Goal: Information Seeking & Learning: Learn about a topic

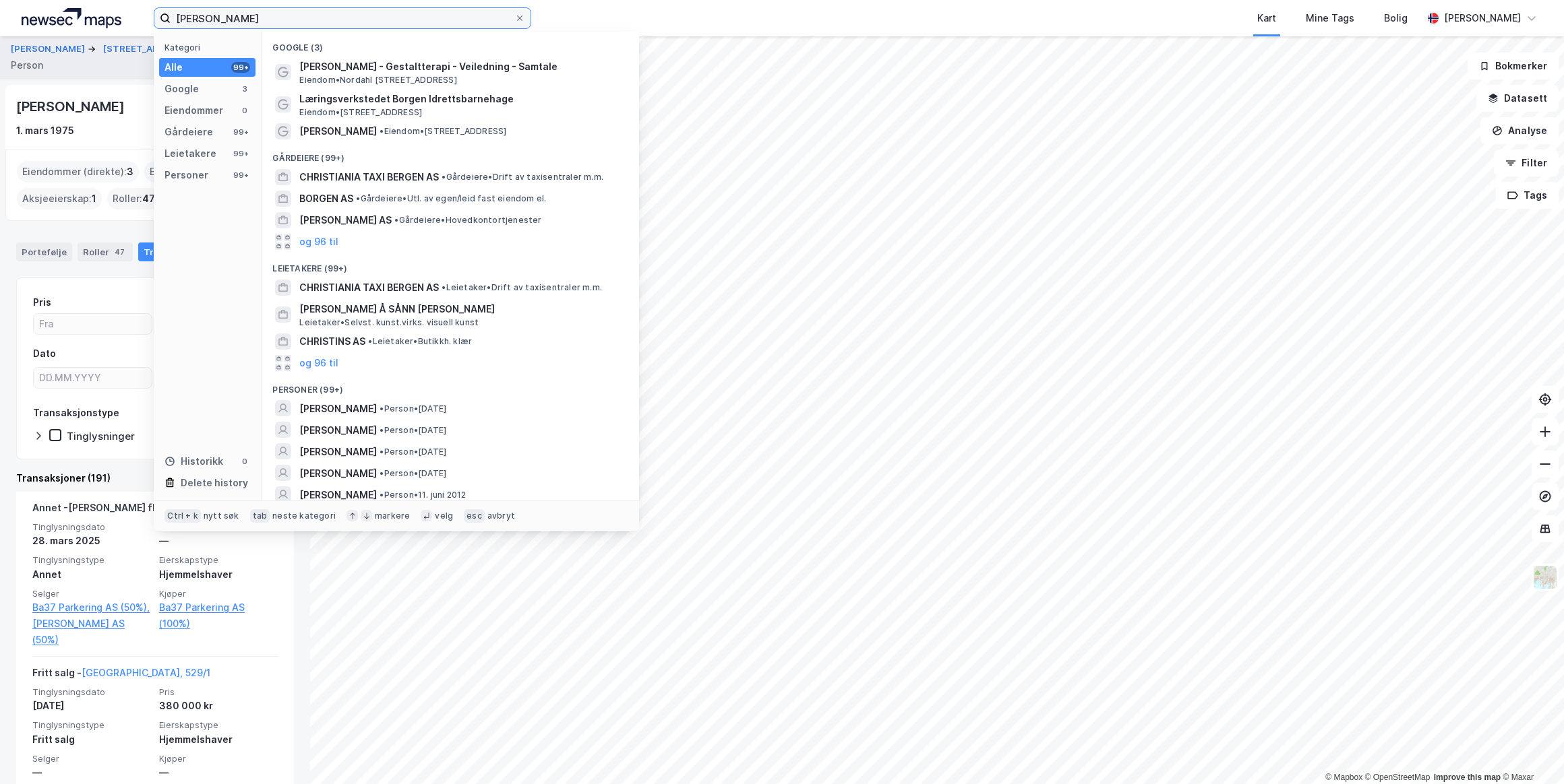
drag, startPoint x: 329, startPoint y: 17, endPoint x: 118, endPoint y: 17, distance: 211.0
click at [118, 17] on div "[PERSON_NAME] Kategori Alle 99+ Google 3 Eiendommer 0 Gårdeiere 99+ Leietakere …" at bounding box center [782, 18] width 1564 height 36
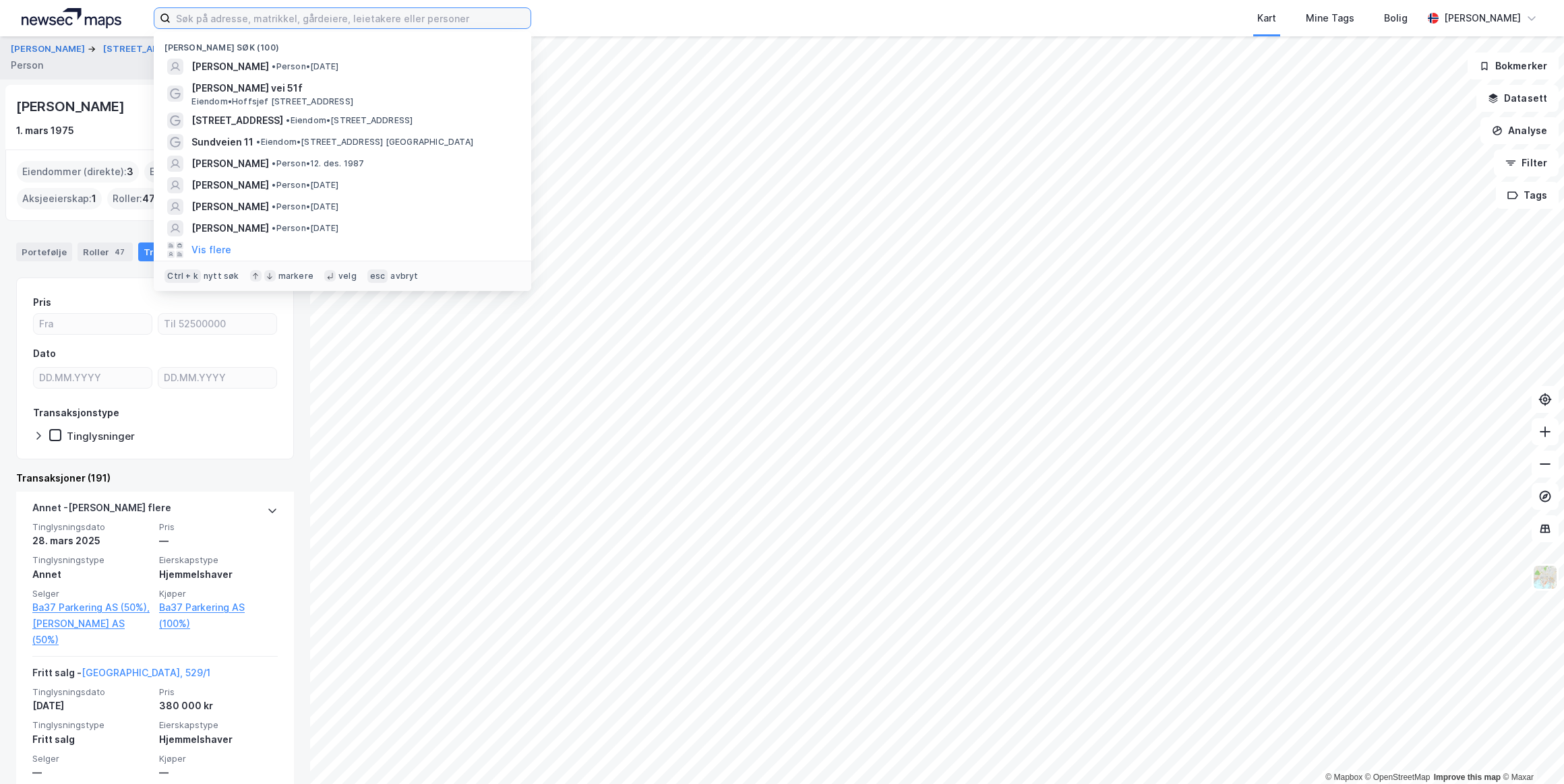
paste input "[PERSON_NAME]"
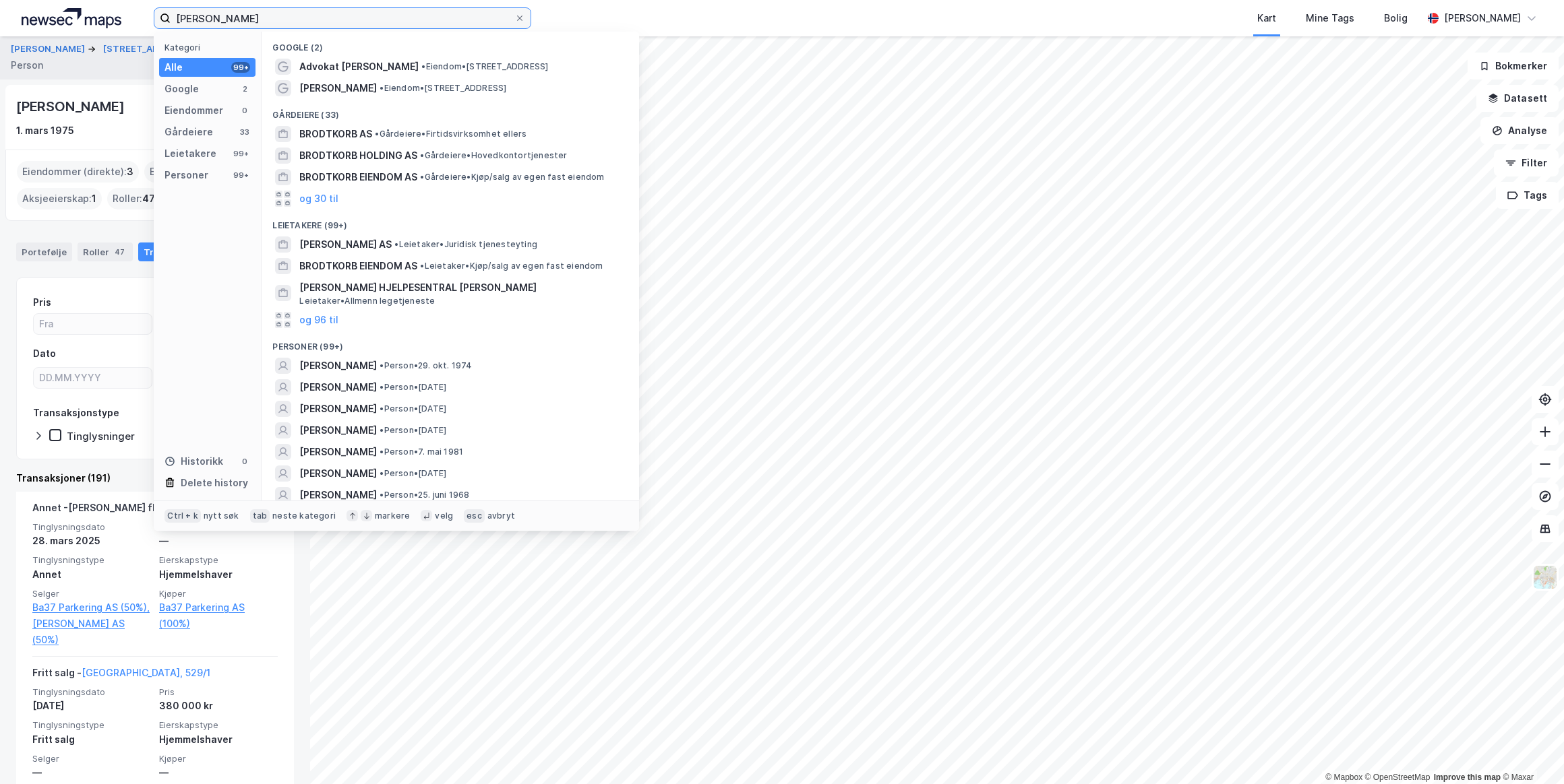
type input "[PERSON_NAME]"
click at [377, 359] on span "[PERSON_NAME]" at bounding box center [338, 366] width 78 height 16
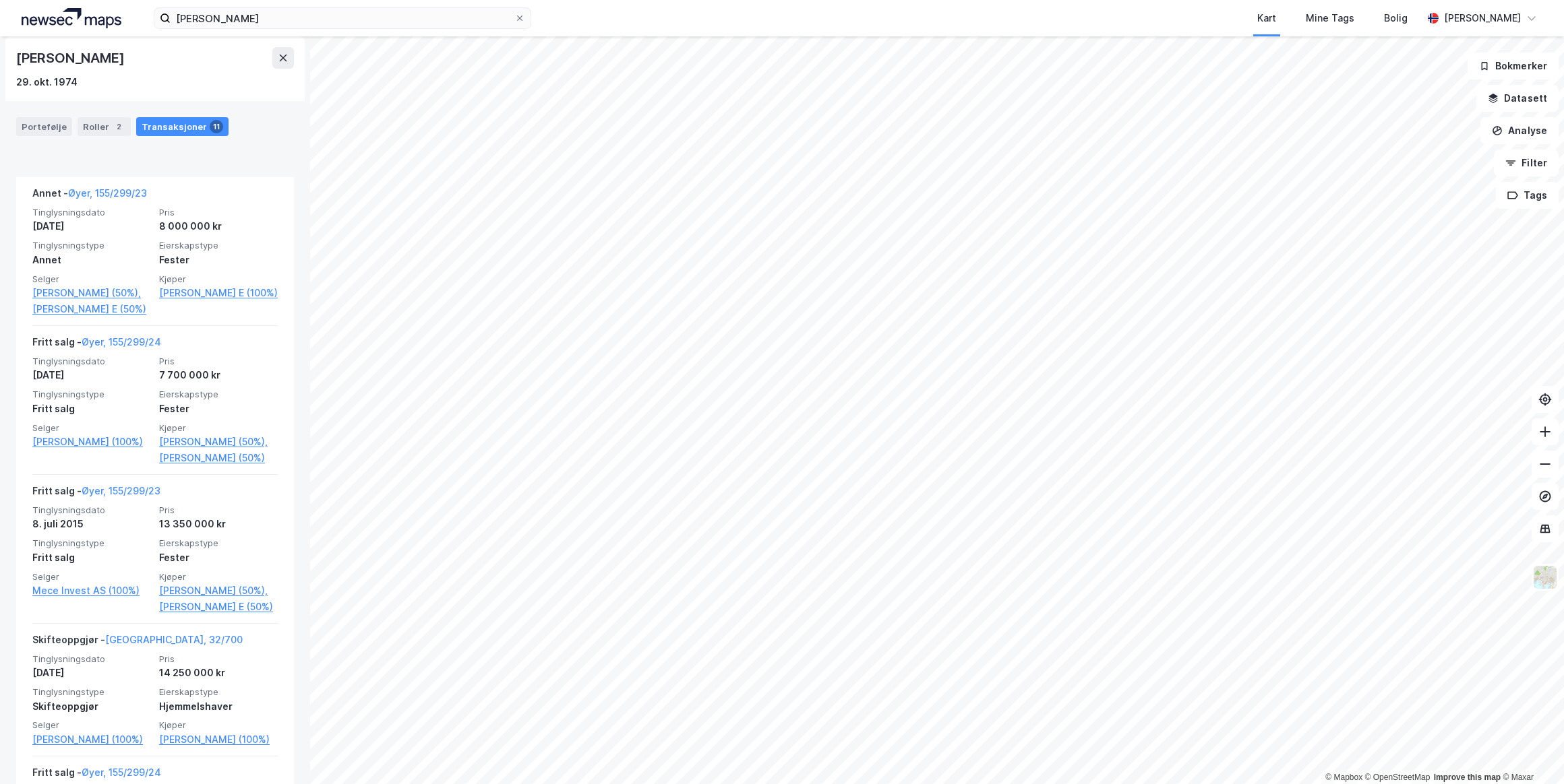
scroll to position [1446, 0]
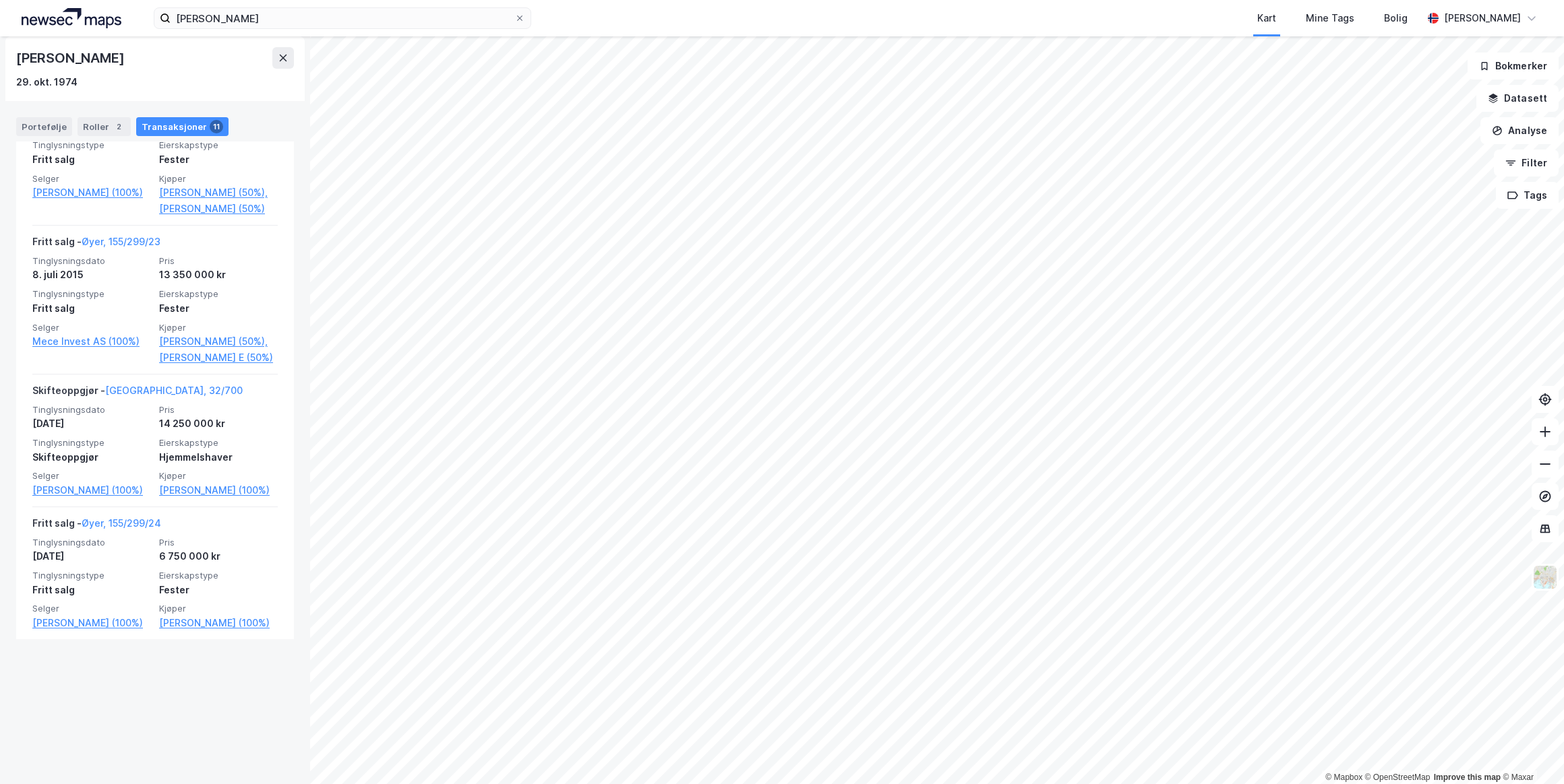
click at [153, 396] on link "[GEOGRAPHIC_DATA], 32/700" at bounding box center [174, 390] width 137 height 12
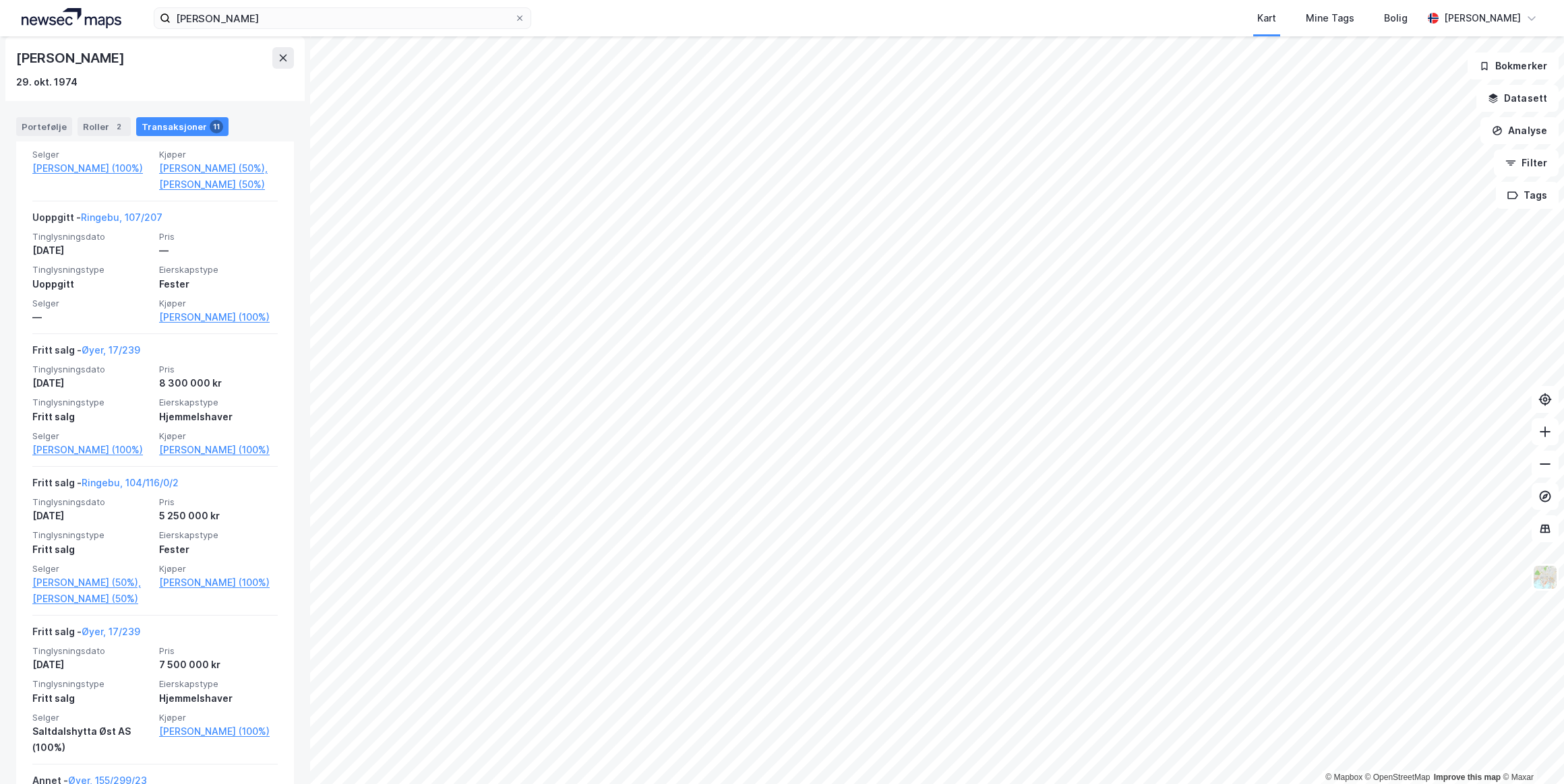
scroll to position [1446, 0]
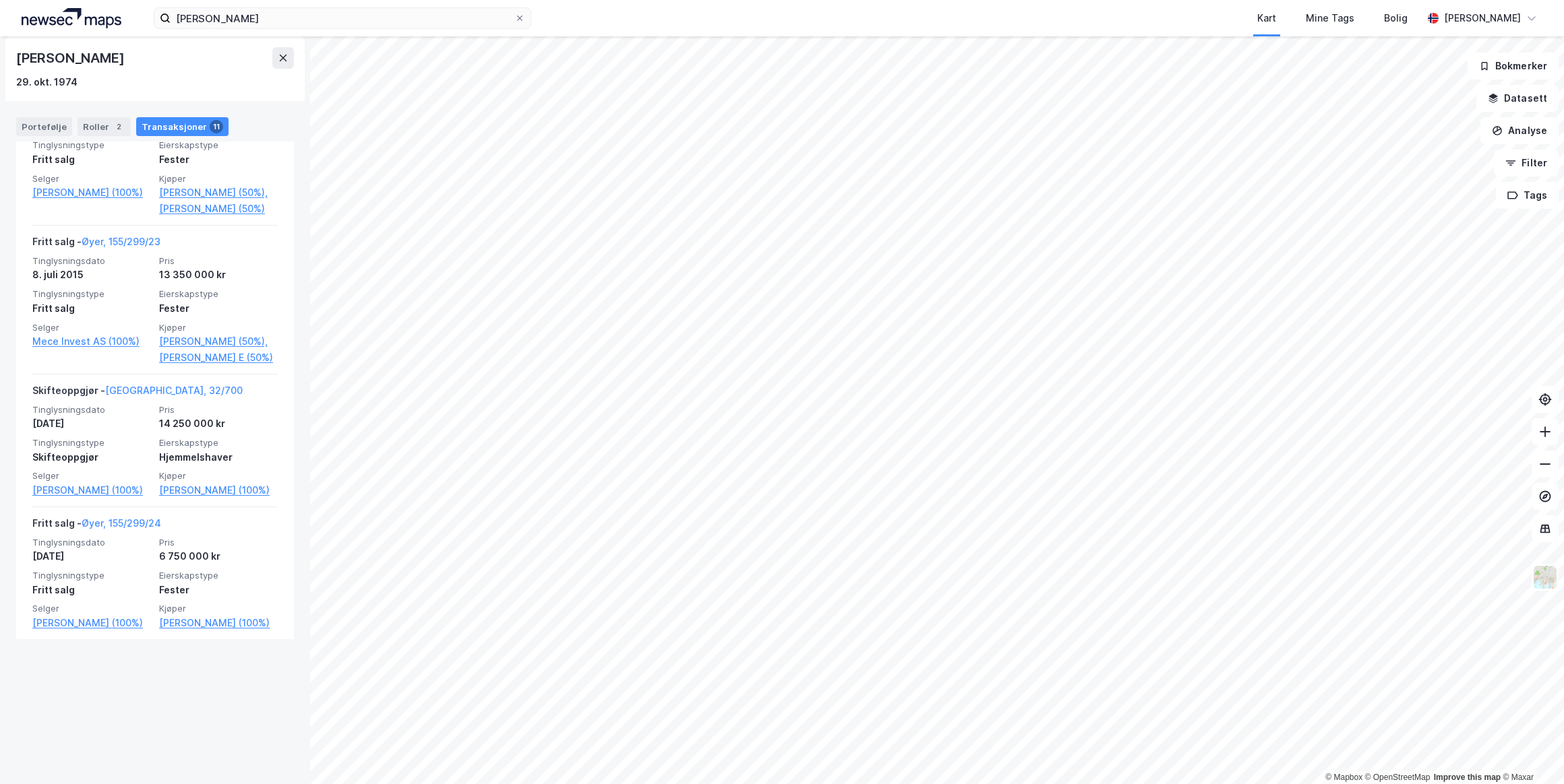
click at [168, 366] on link "[PERSON_NAME] E (50%)" at bounding box center [218, 357] width 119 height 16
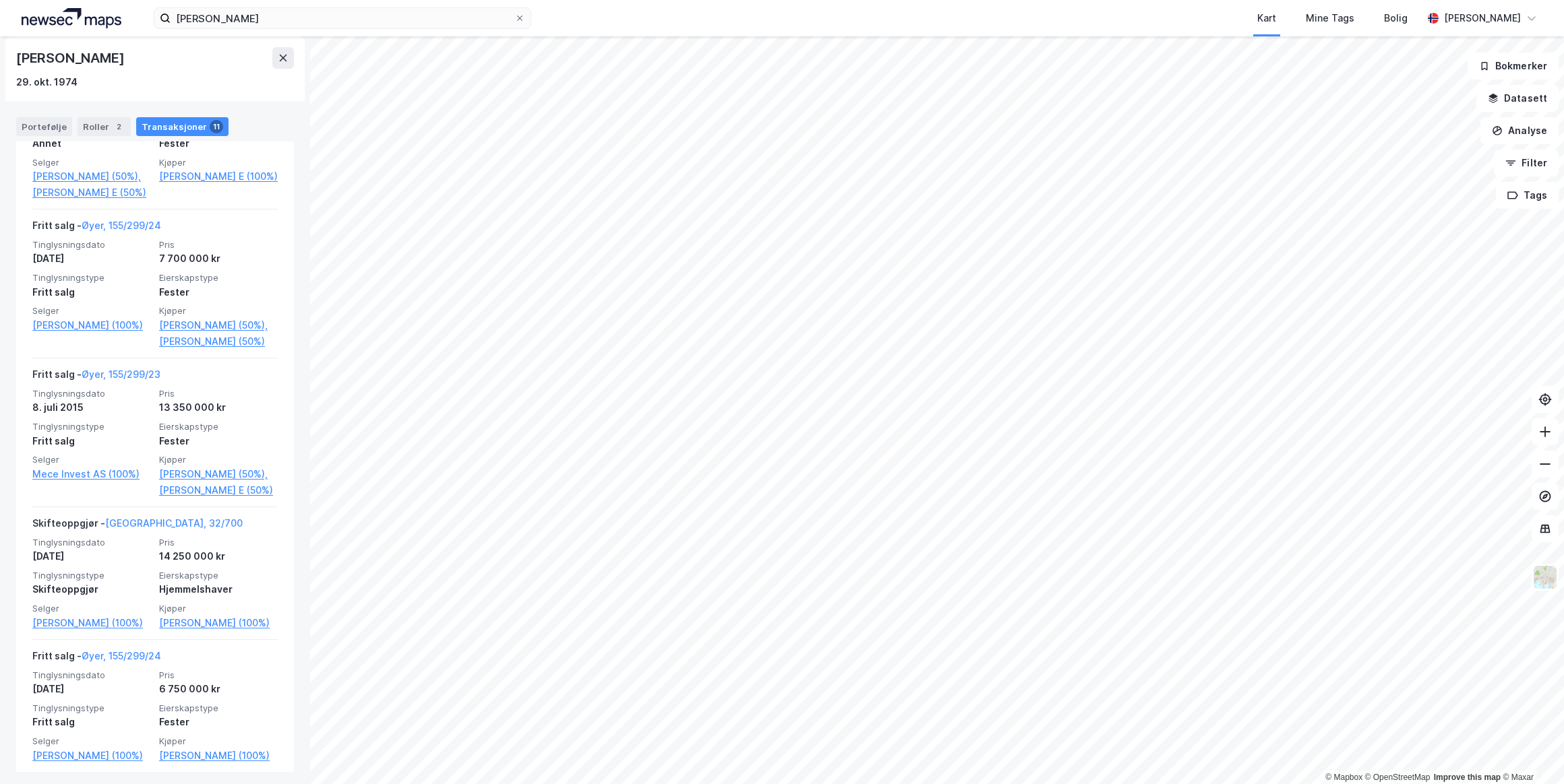
scroll to position [1264, 0]
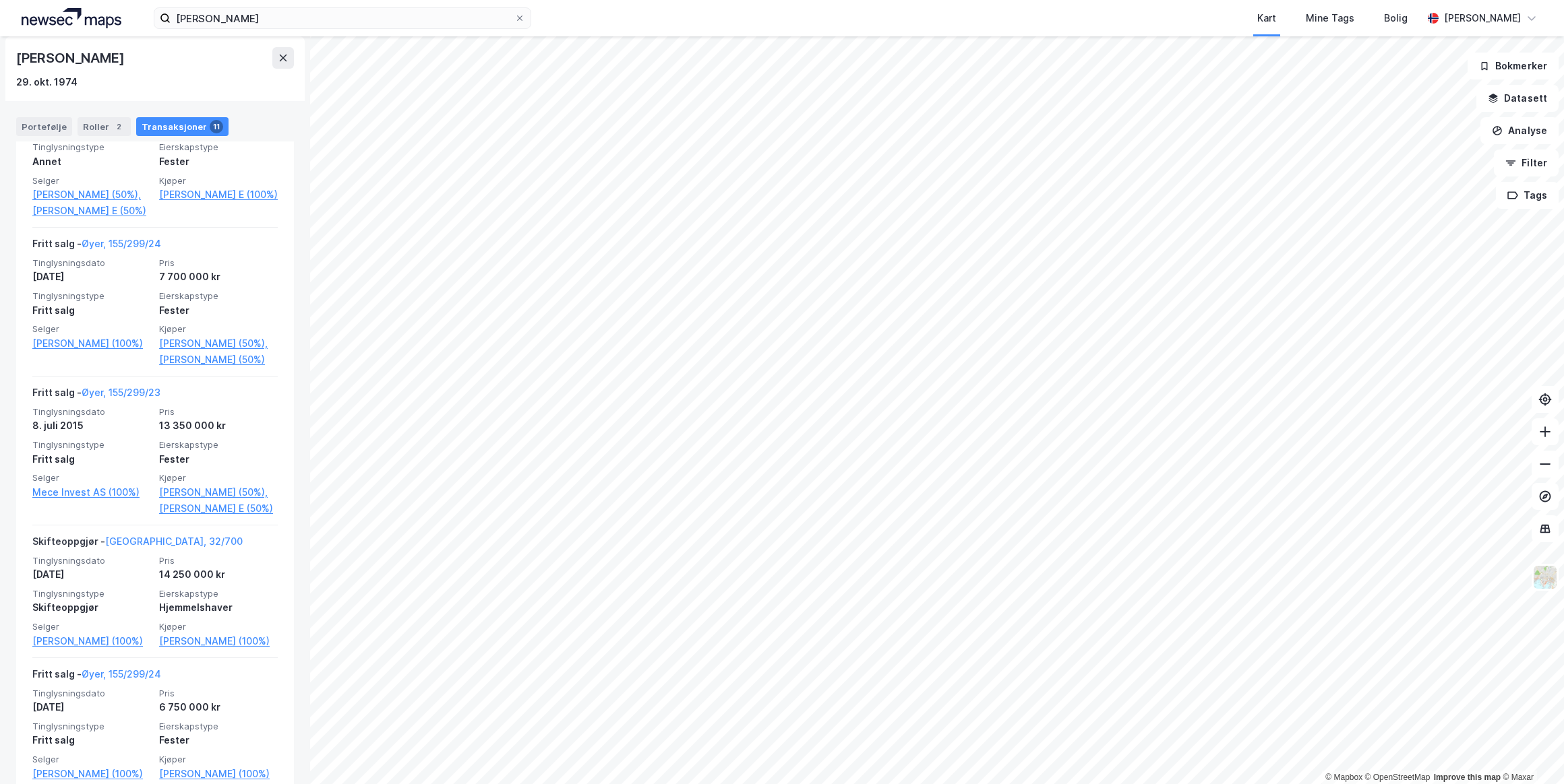
click at [120, 249] on link "Øyer, 155/299/24" at bounding box center [121, 243] width 80 height 12
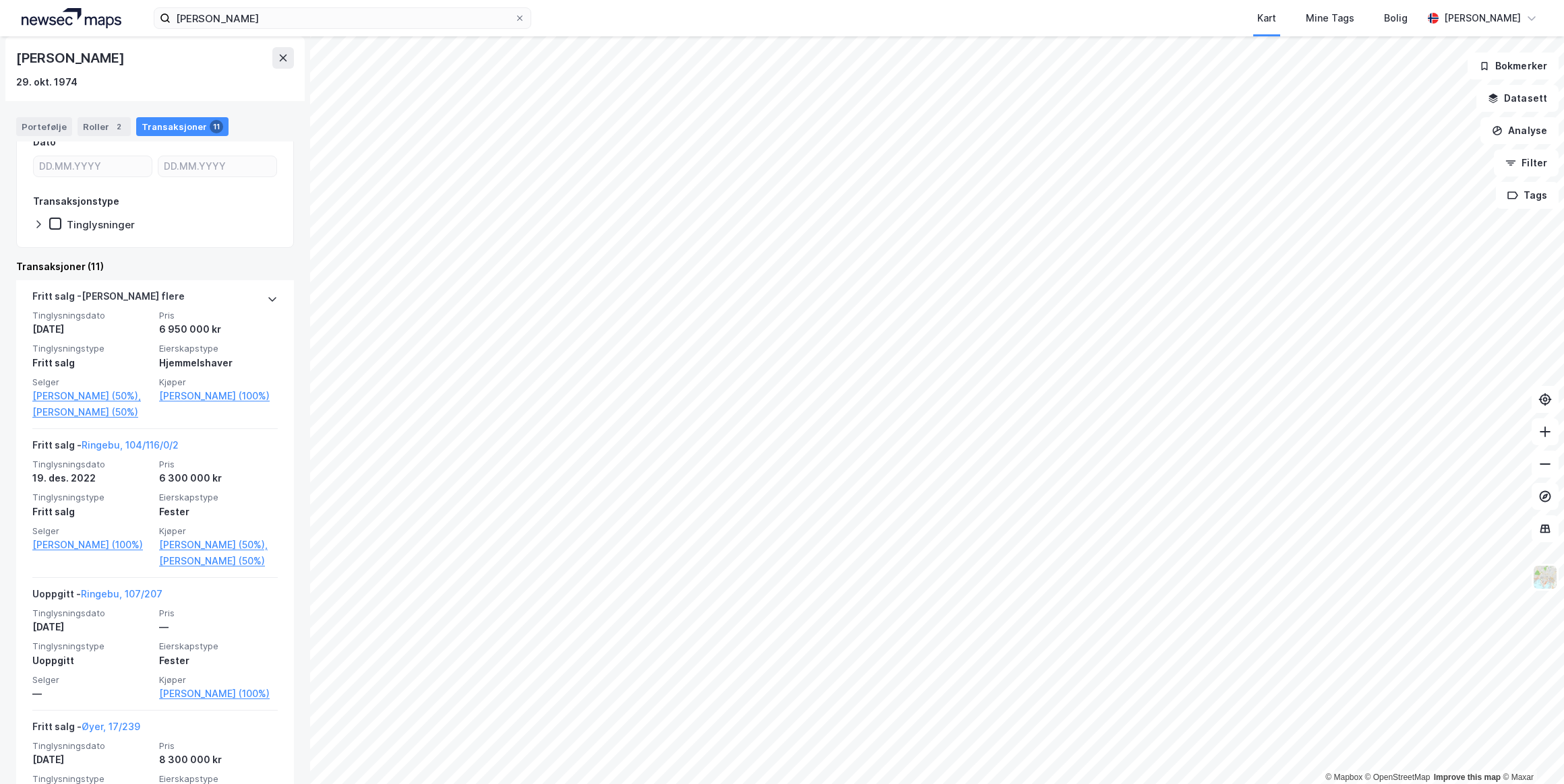
scroll to position [100, 0]
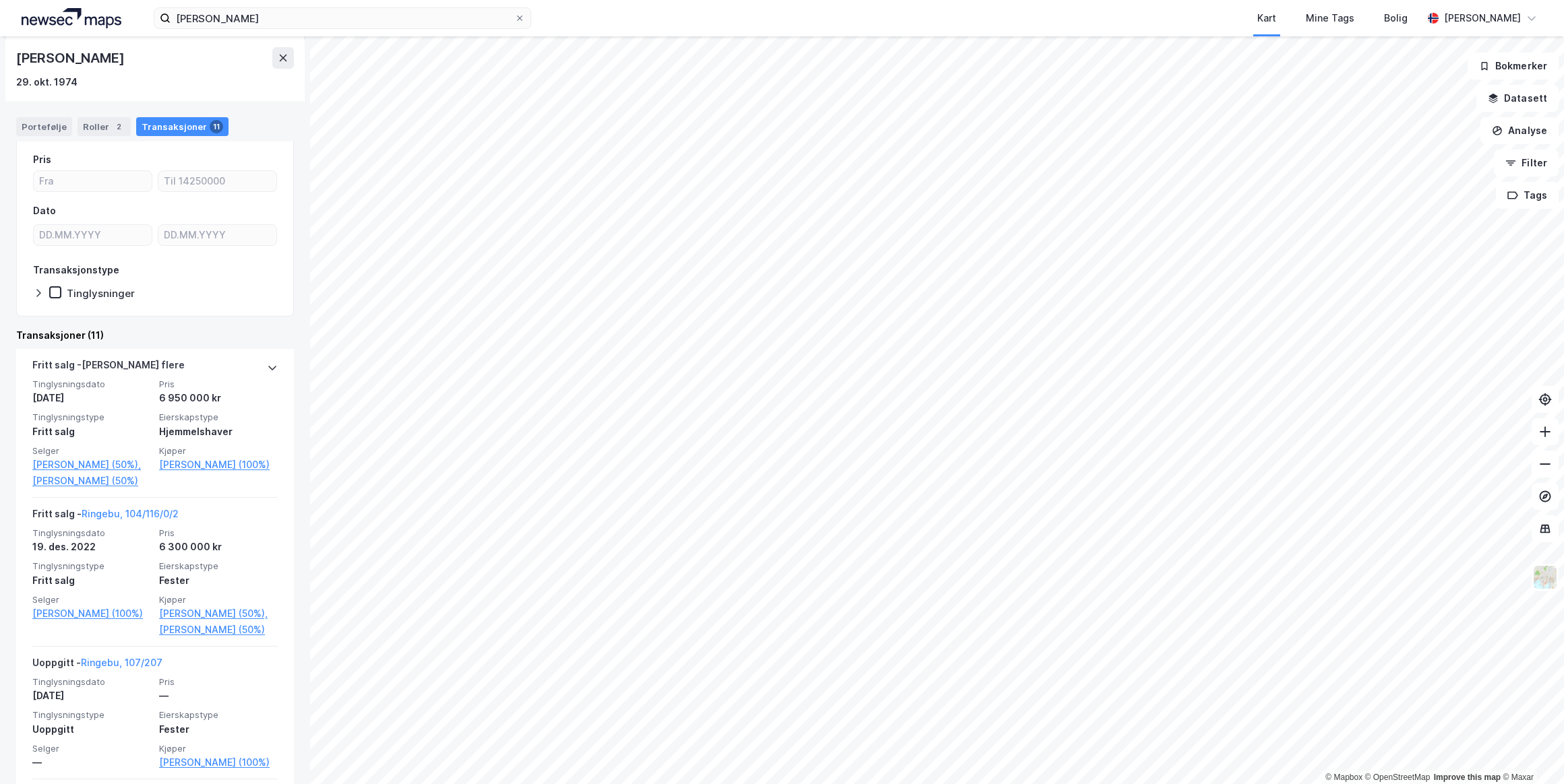
click at [267, 366] on icon at bounding box center [272, 368] width 11 height 11
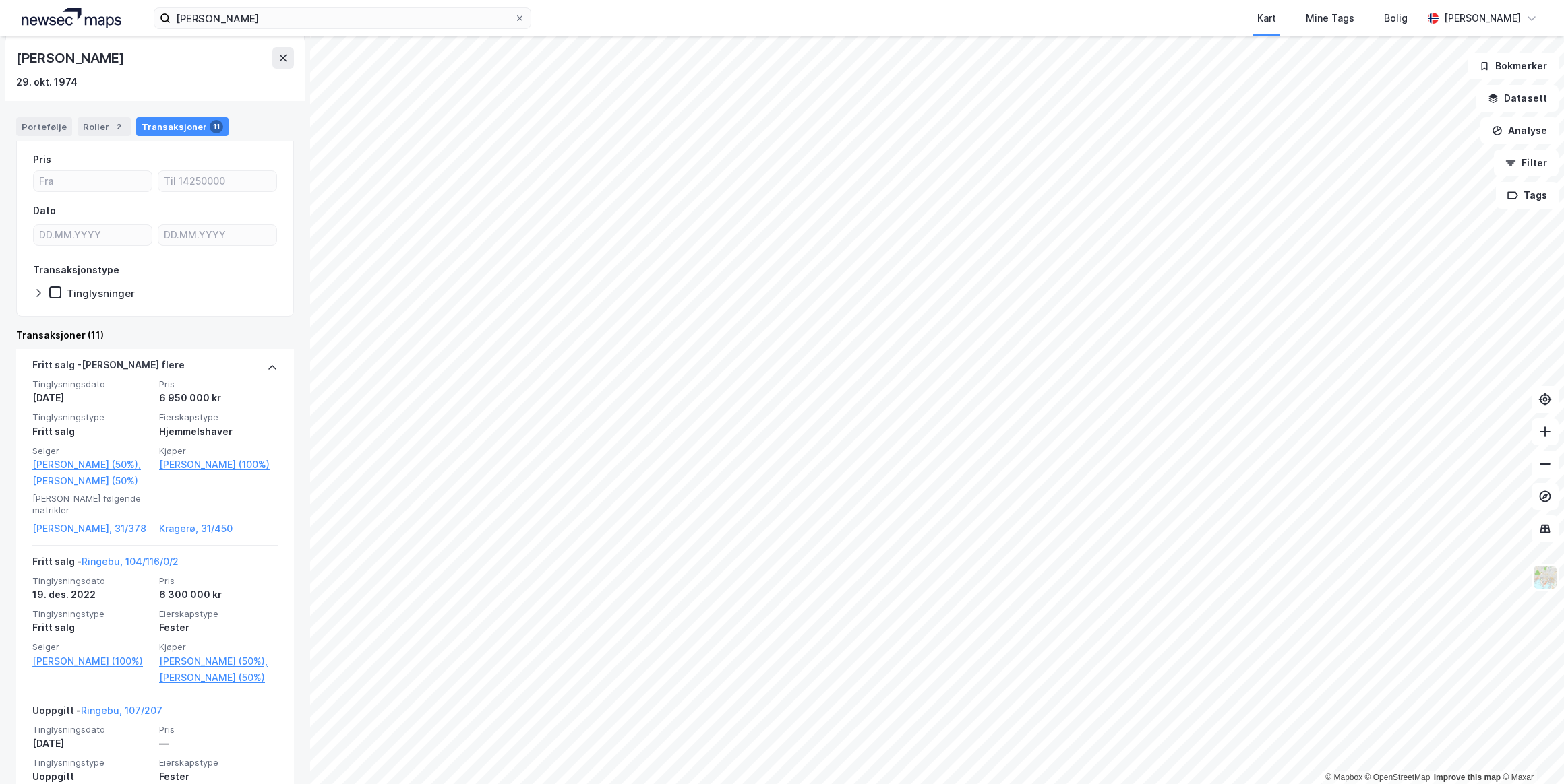
click at [67, 521] on link "[PERSON_NAME], 31/378" at bounding box center [91, 528] width 119 height 16
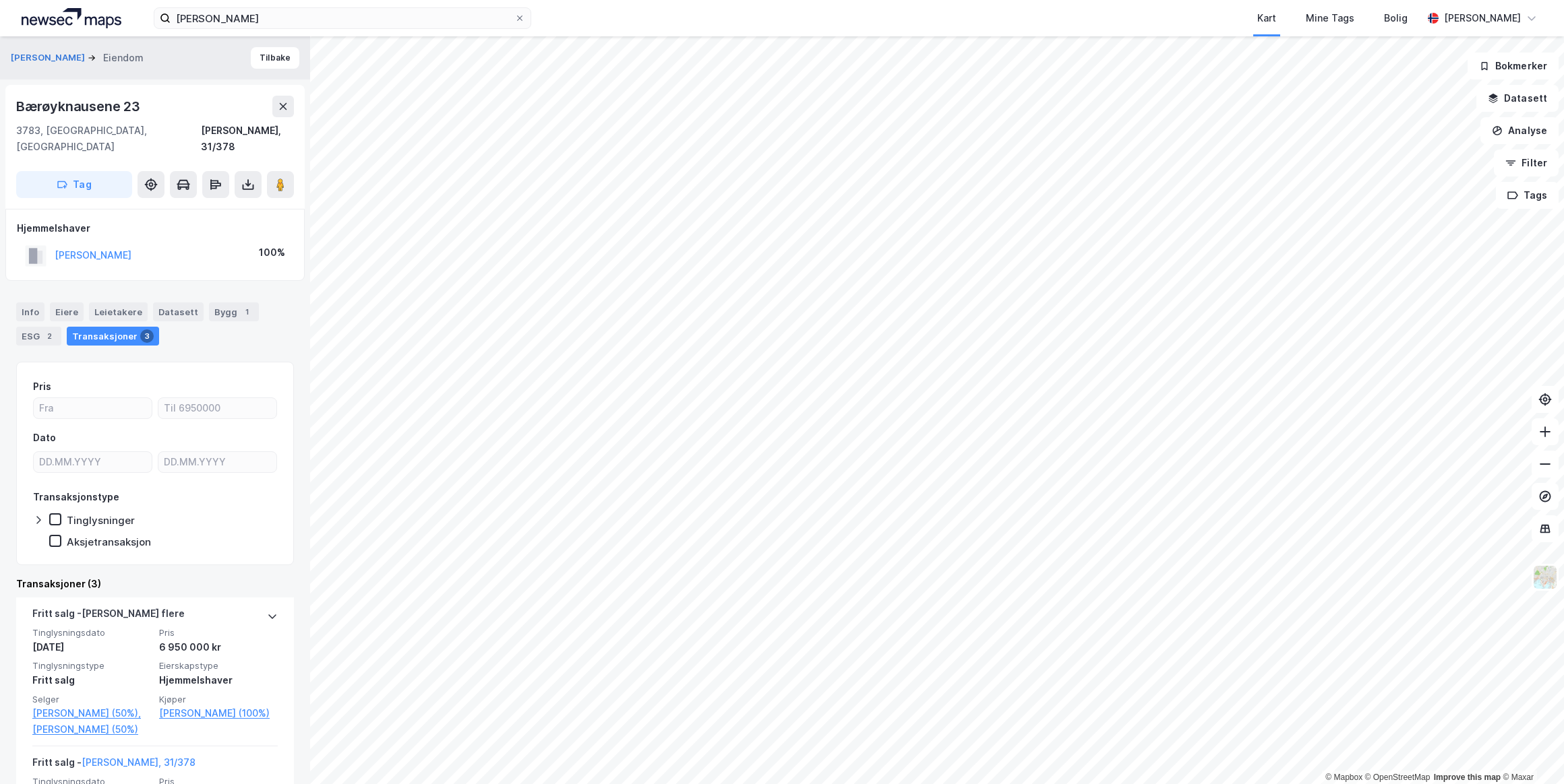
scroll to position [260, 0]
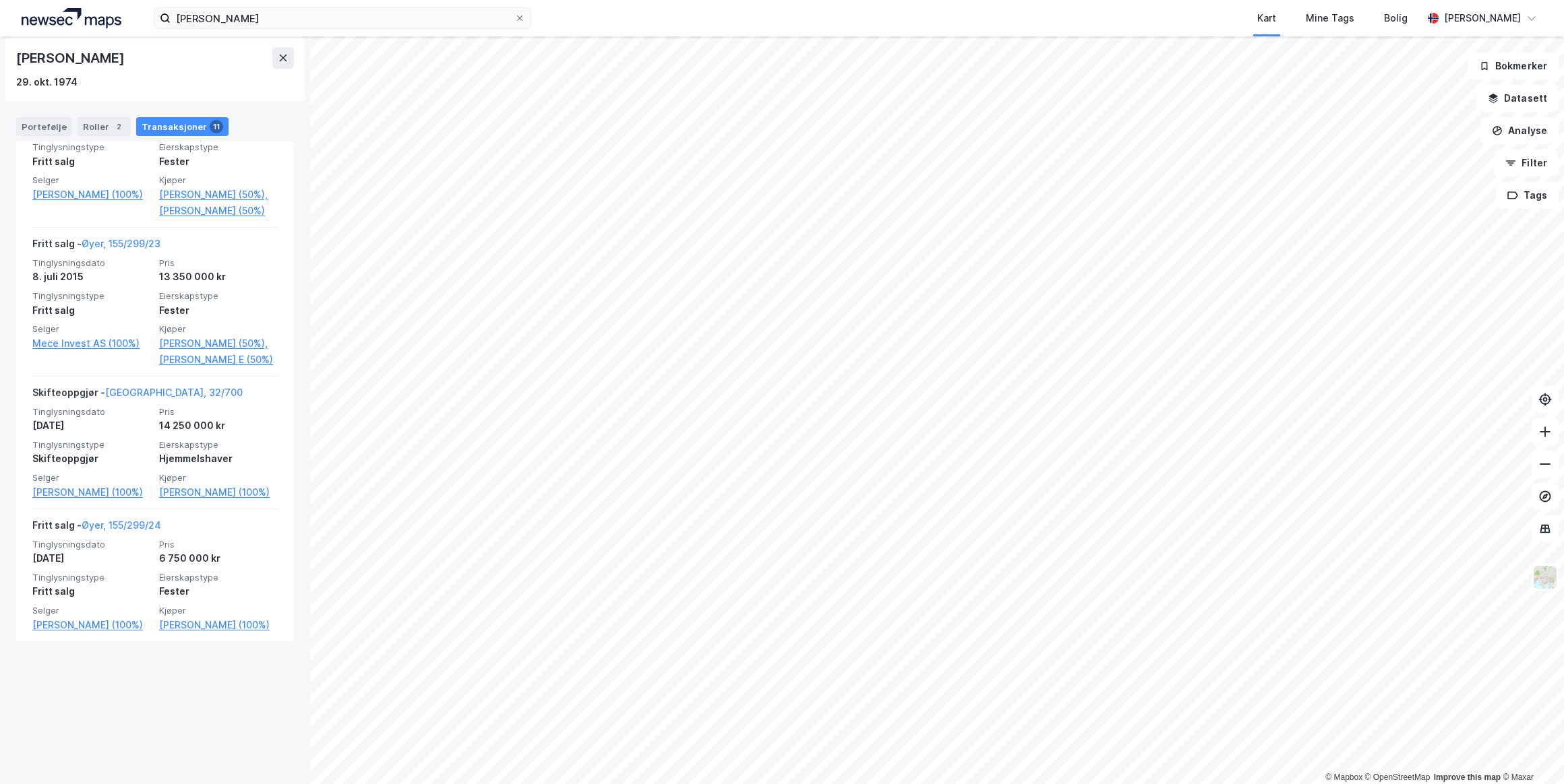
scroll to position [1347, 0]
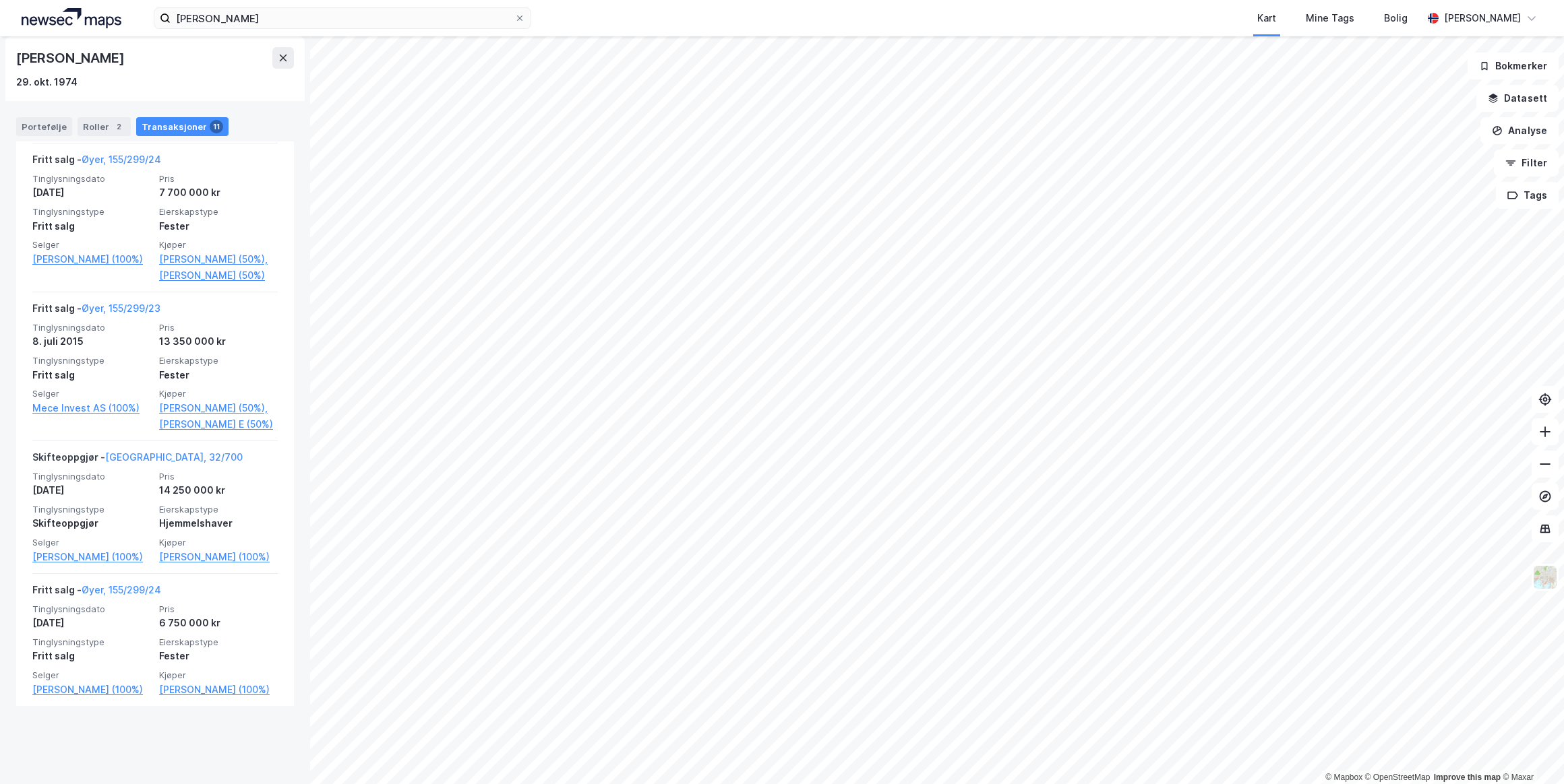
click at [47, 566] on link "[PERSON_NAME] (100%)" at bounding box center [91, 557] width 119 height 16
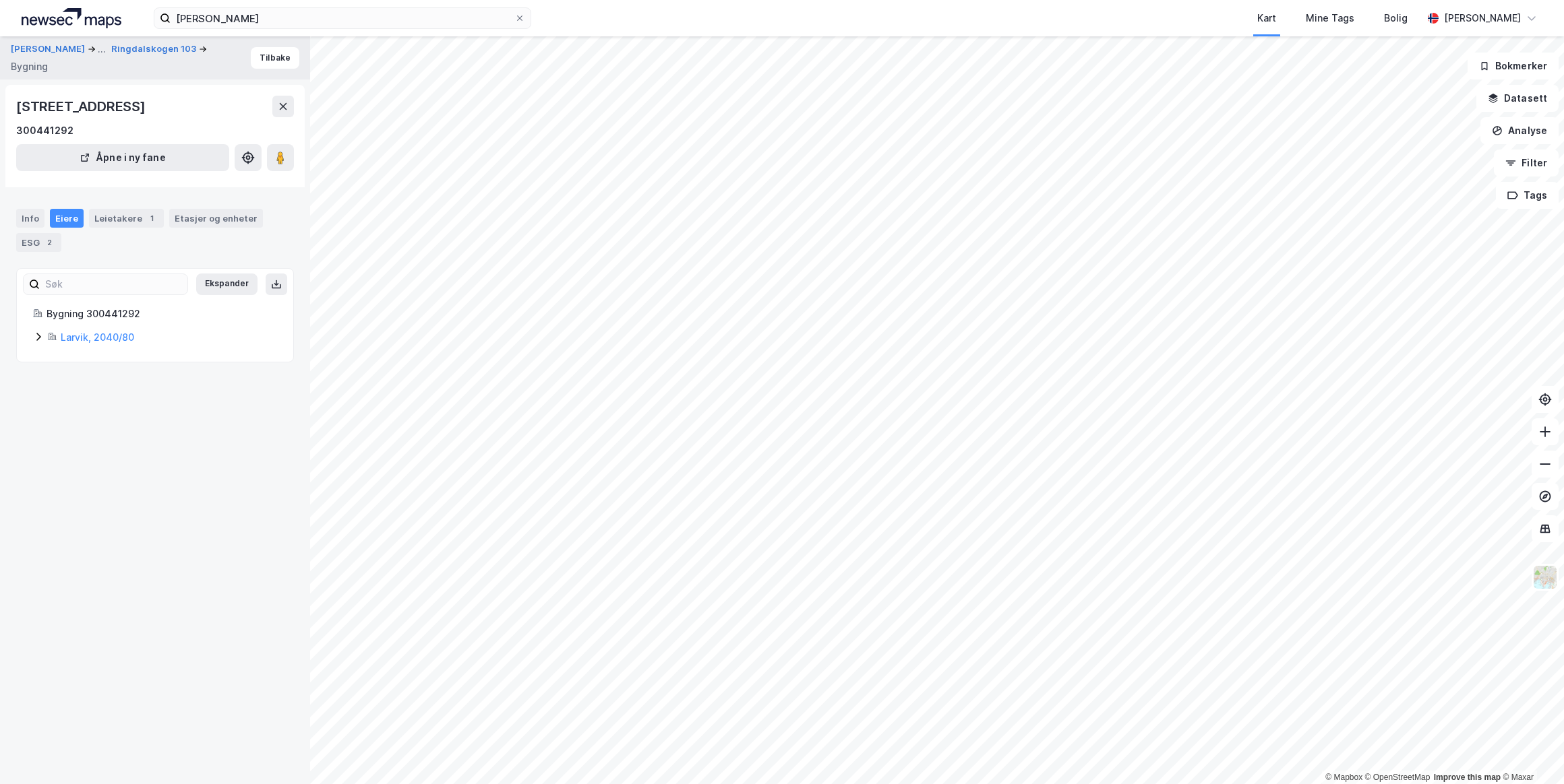
click at [80, 339] on link "Larvik, 2040/80" at bounding box center [97, 337] width 74 height 12
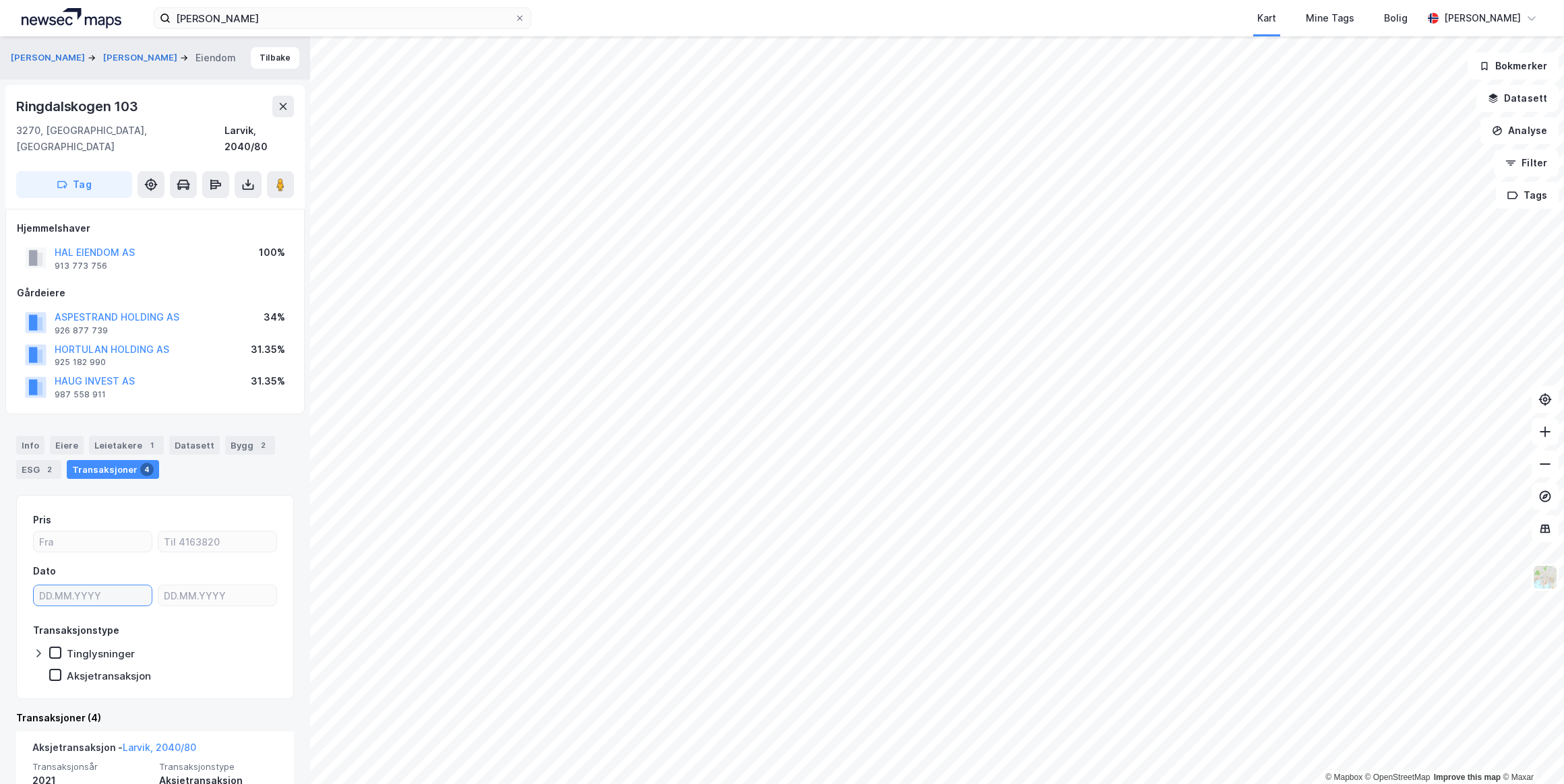
type input "DD.MM.YYYY"
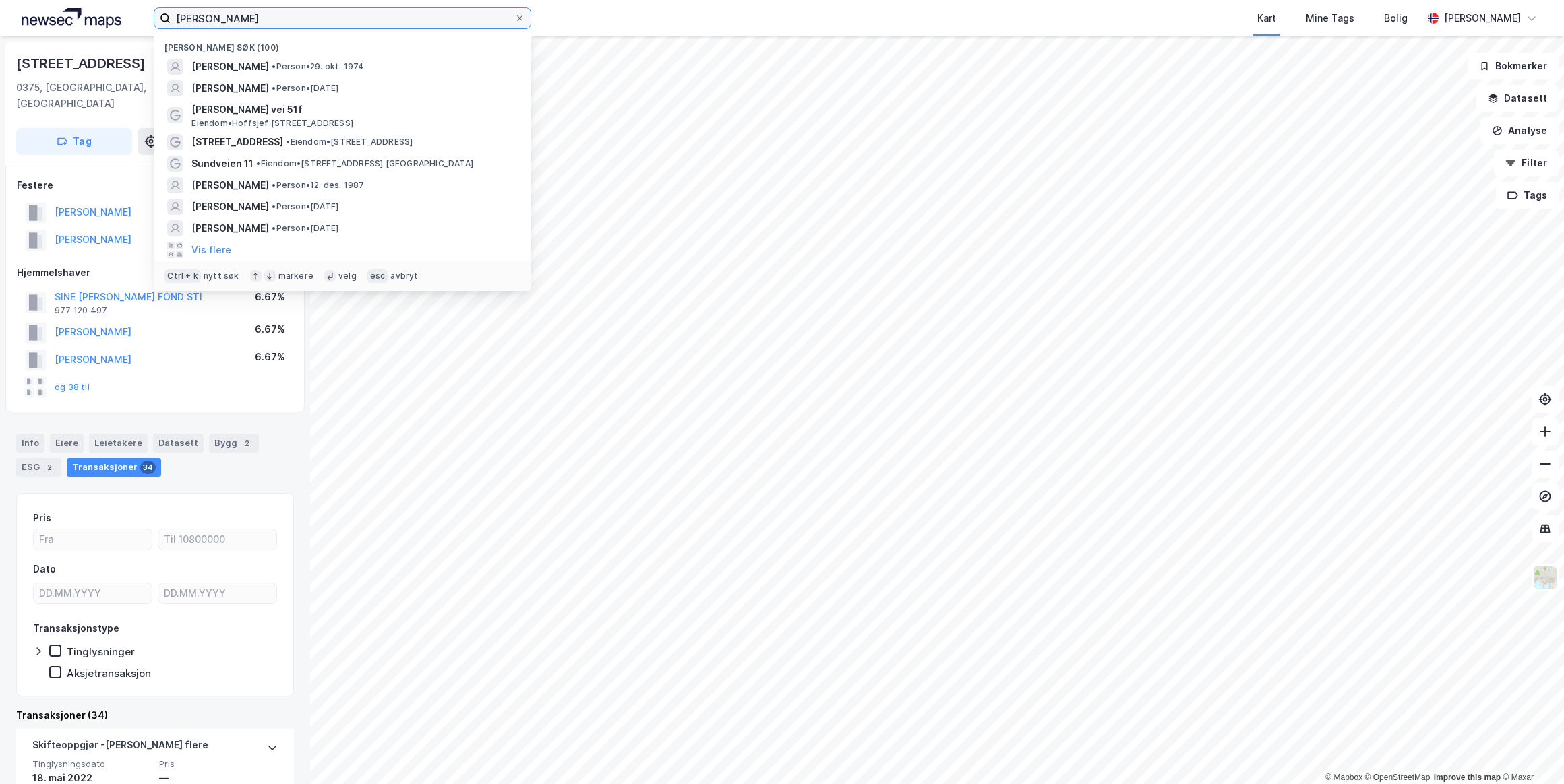
drag, startPoint x: 340, startPoint y: 19, endPoint x: 49, endPoint y: 19, distance: 291.0
click at [49, 19] on div "[PERSON_NAME] Nylige søk (100) [PERSON_NAME] • Person • [DATE] [PERSON_NAME] • …" at bounding box center [782, 18] width 1564 height 36
paste input "[PERSON_NAME]"
type input "[PERSON_NAME]"
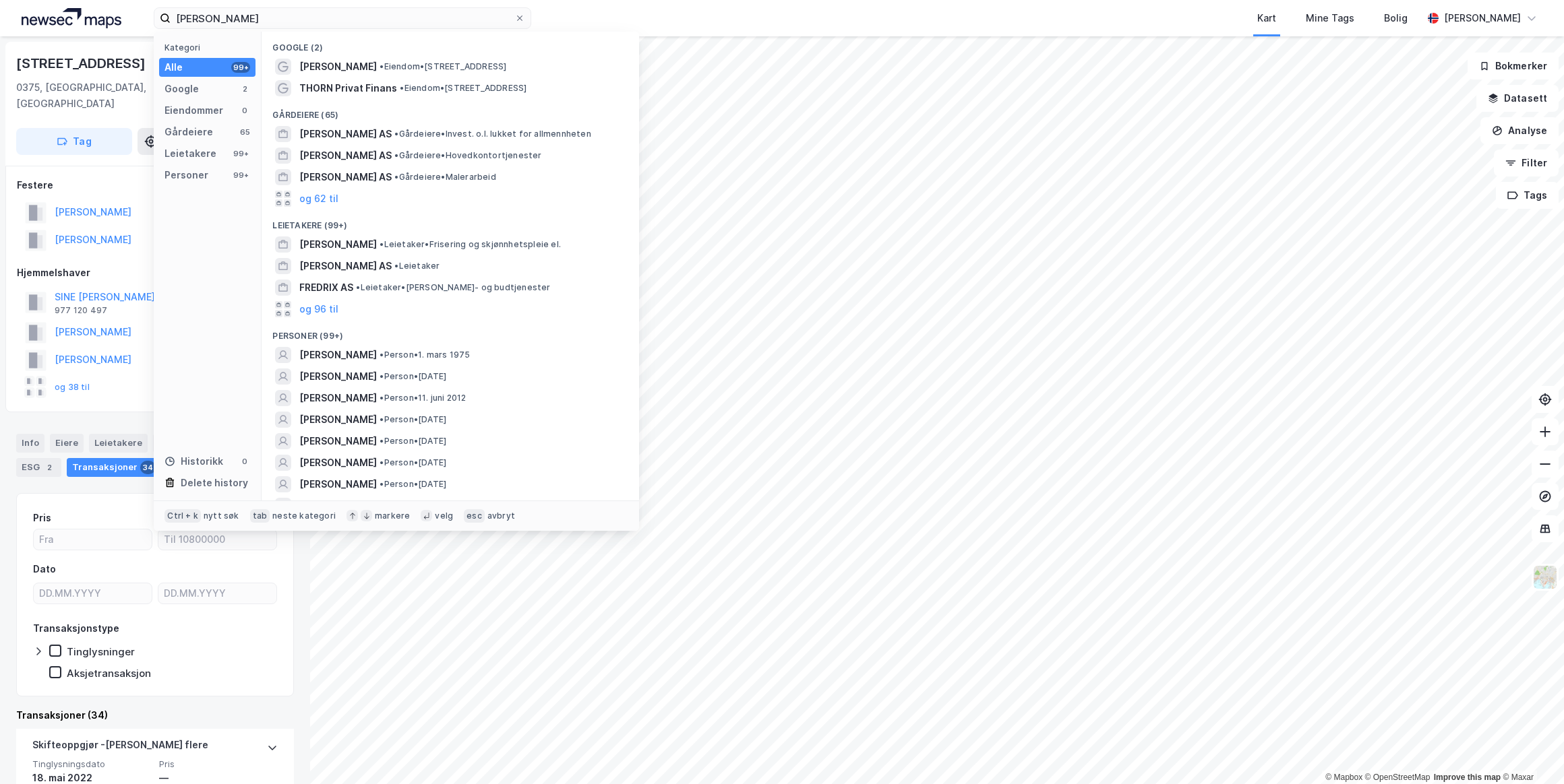
click at [353, 359] on span "[PERSON_NAME]" at bounding box center [338, 355] width 78 height 16
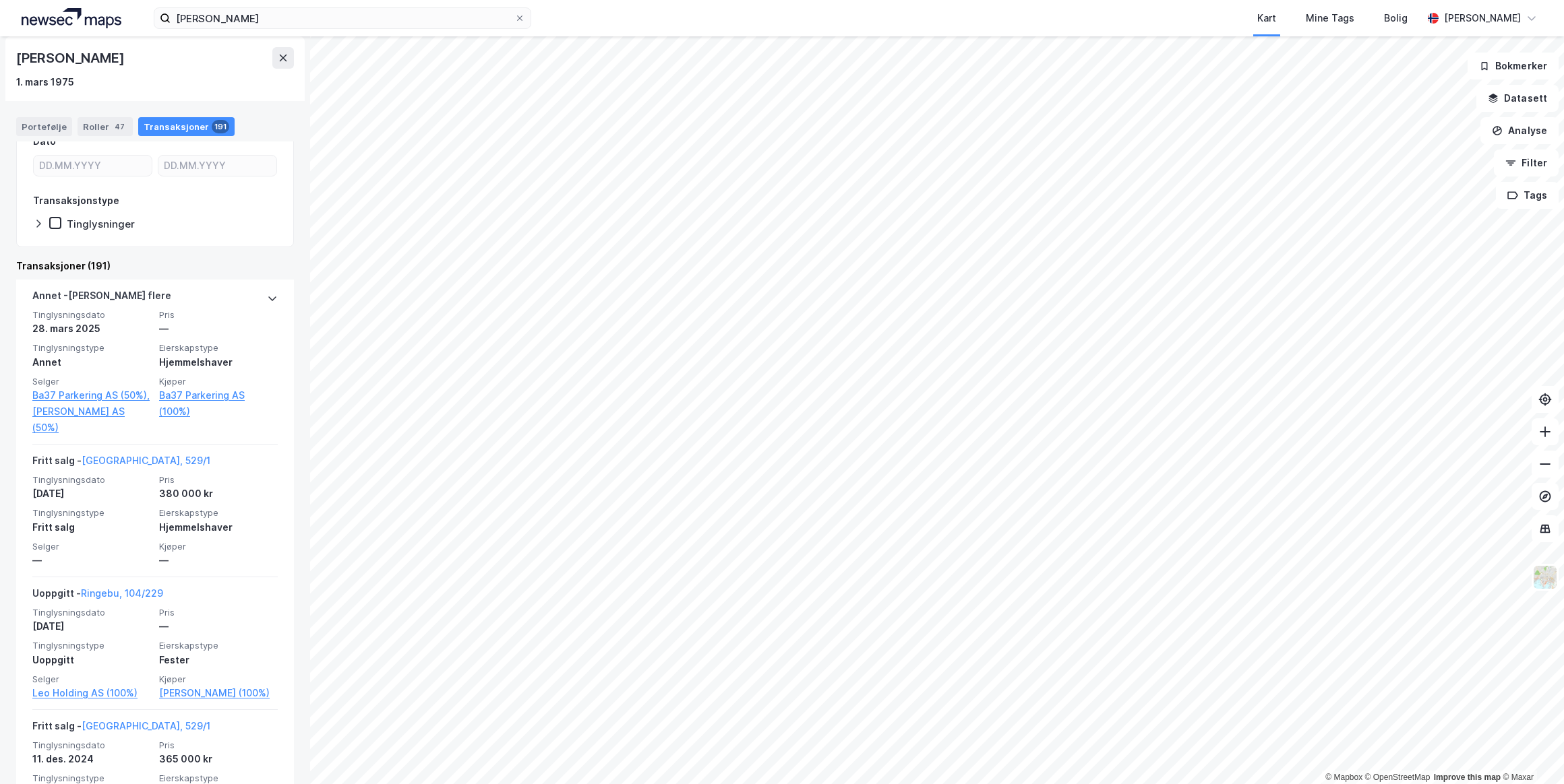
scroll to position [184, 0]
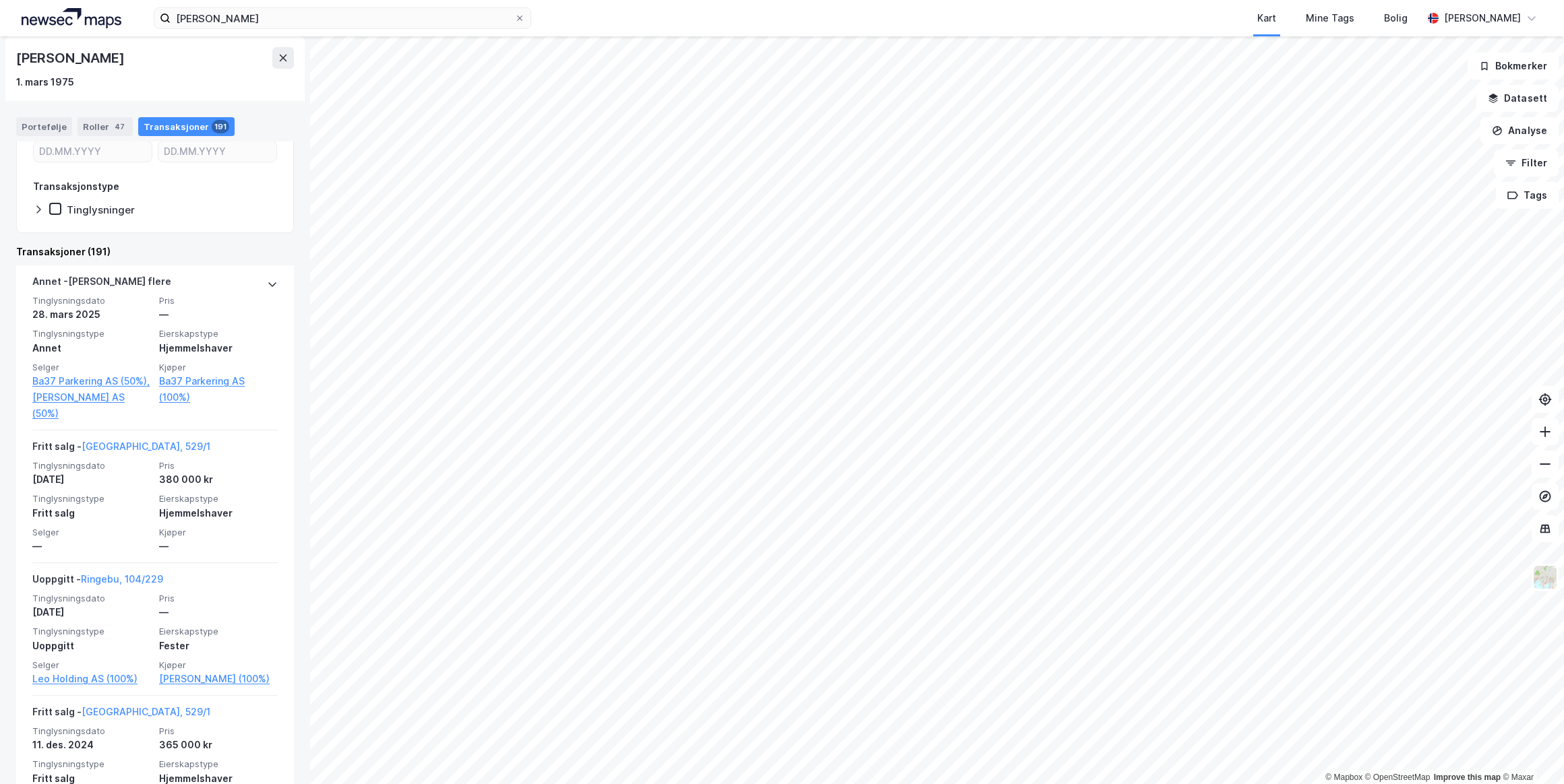
click at [268, 283] on icon at bounding box center [272, 284] width 8 height 5
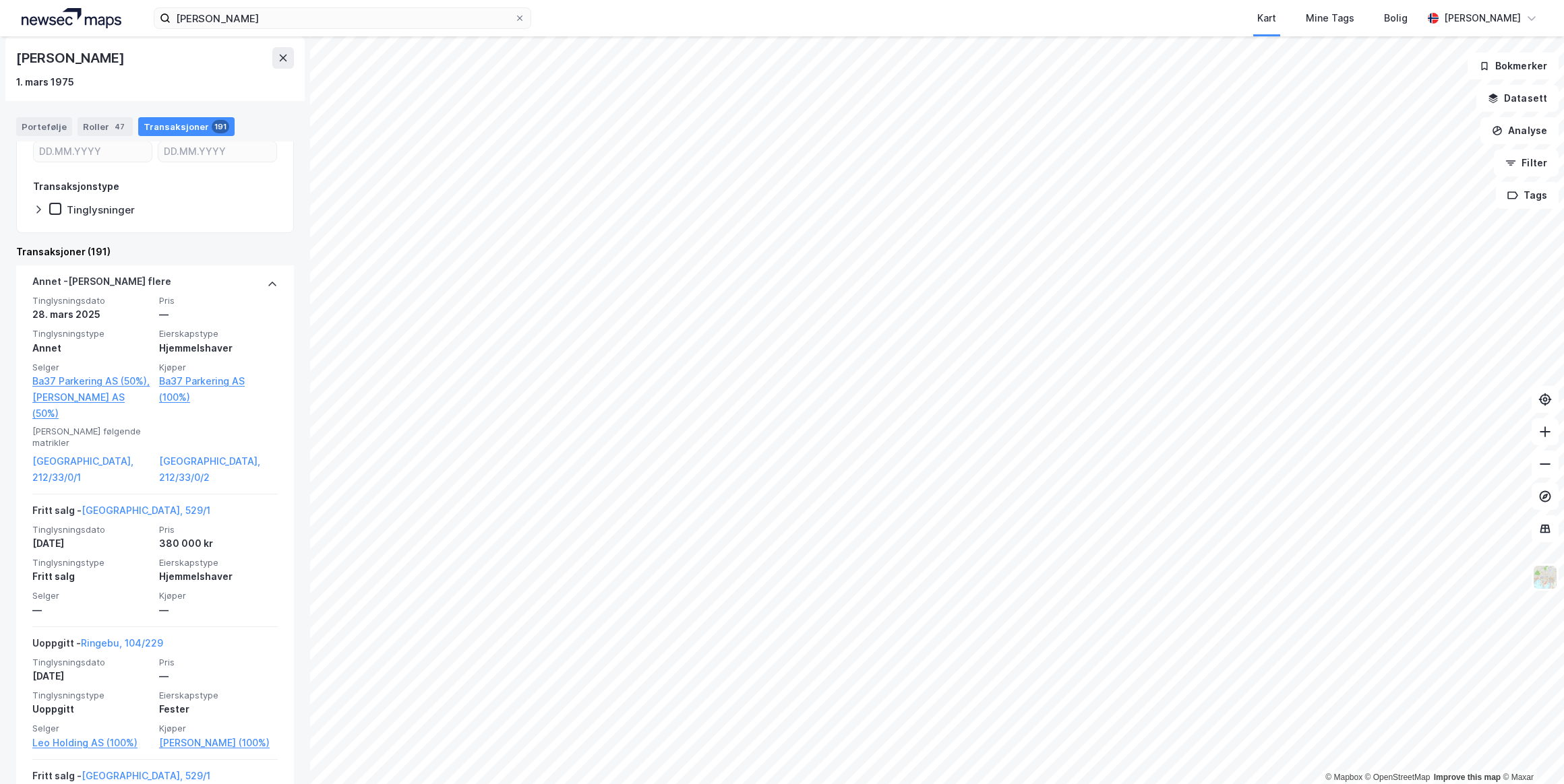
click at [72, 453] on link "[GEOGRAPHIC_DATA], 212/33/0/1" at bounding box center [91, 469] width 119 height 33
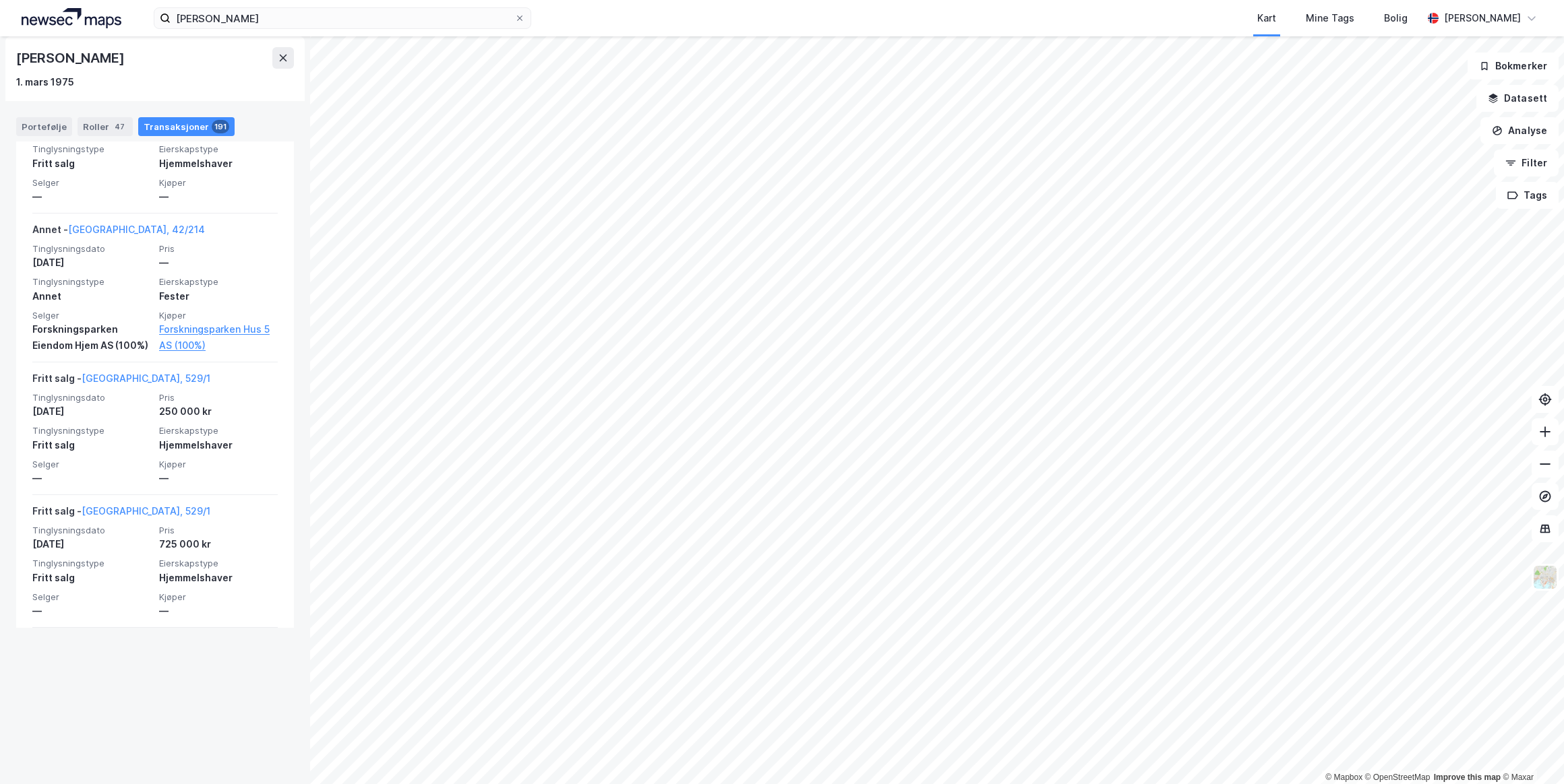
scroll to position [3246, 0]
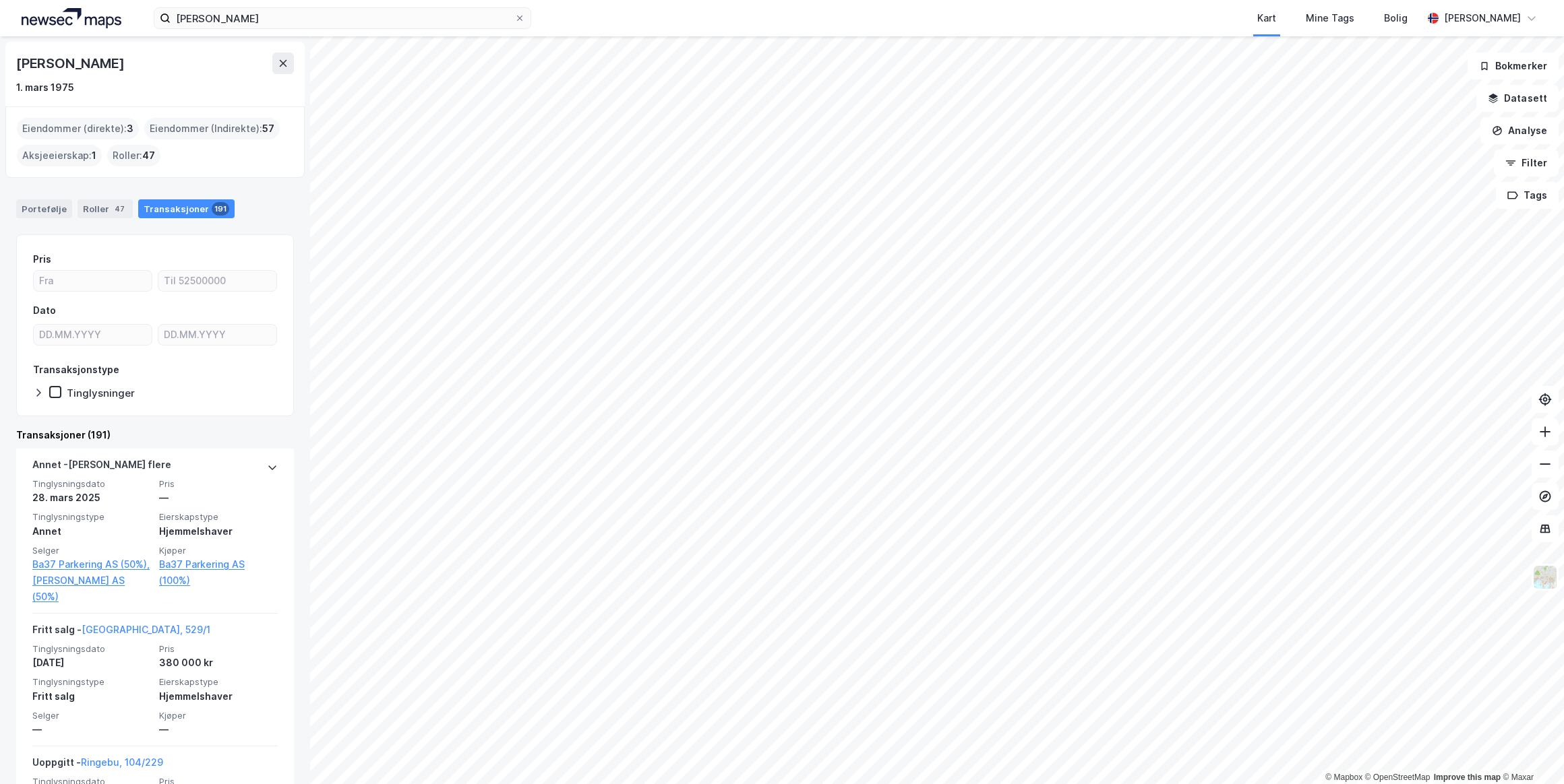
click at [285, 68] on icon at bounding box center [283, 64] width 11 height 11
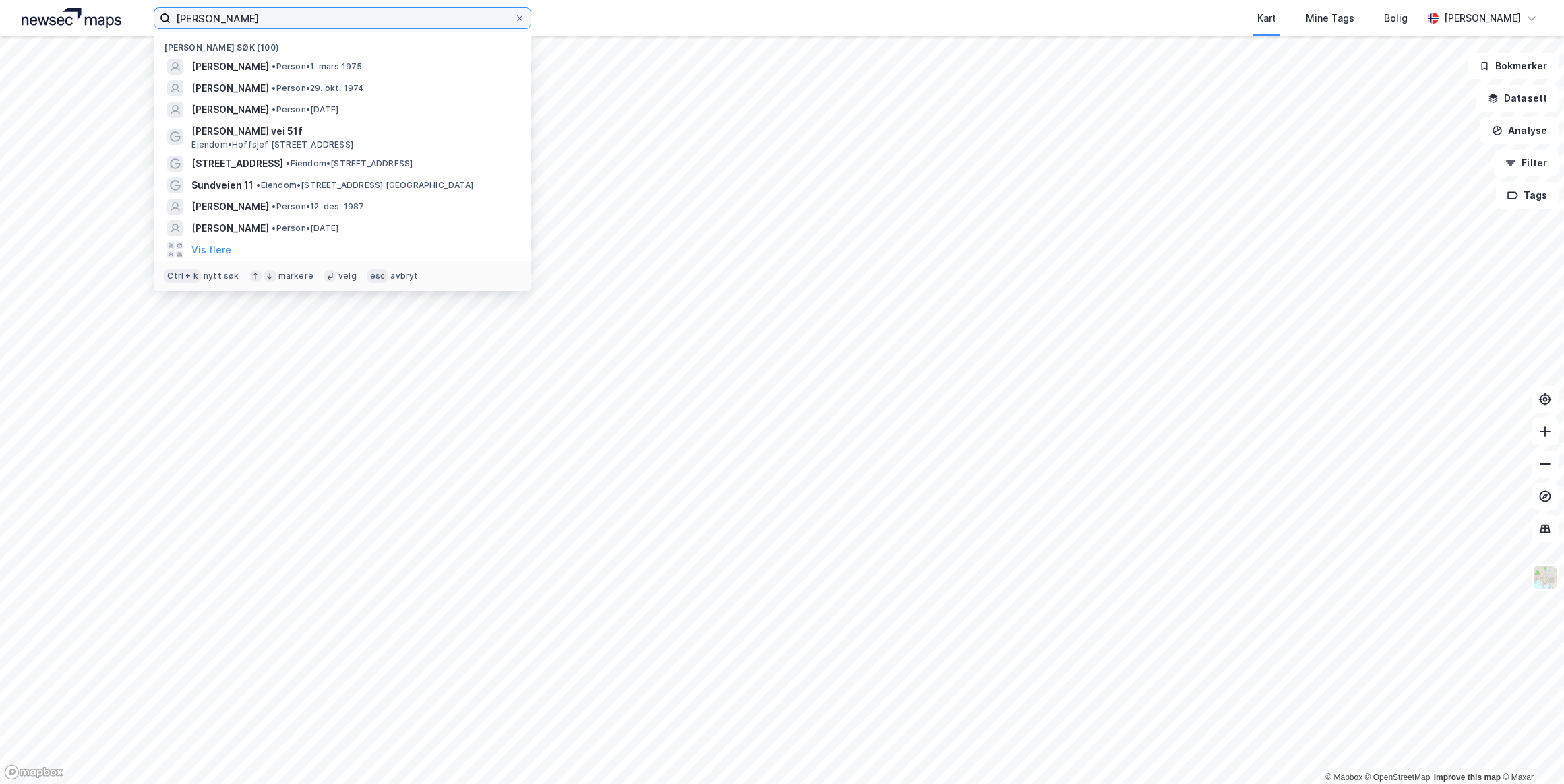
drag, startPoint x: 267, startPoint y: 16, endPoint x: 98, endPoint y: 10, distance: 169.1
click at [98, 10] on div "[PERSON_NAME] søk (100) [PERSON_NAME] • Person • [DATE] [PERSON_NAME] • Person …" at bounding box center [782, 18] width 1564 height 36
paste input "[PERSON_NAME]"
type input "[PERSON_NAME]"
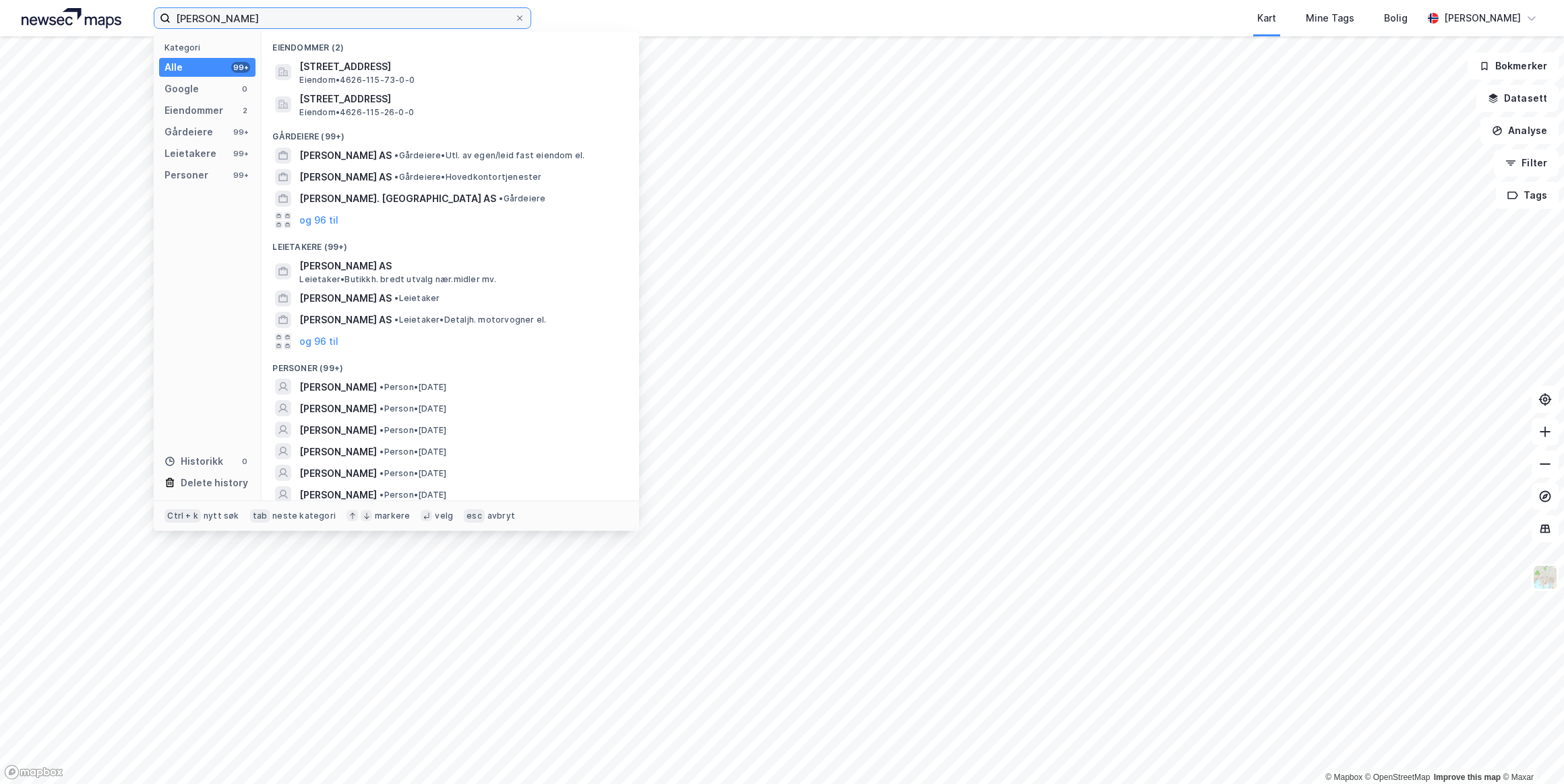
scroll to position [122, 0]
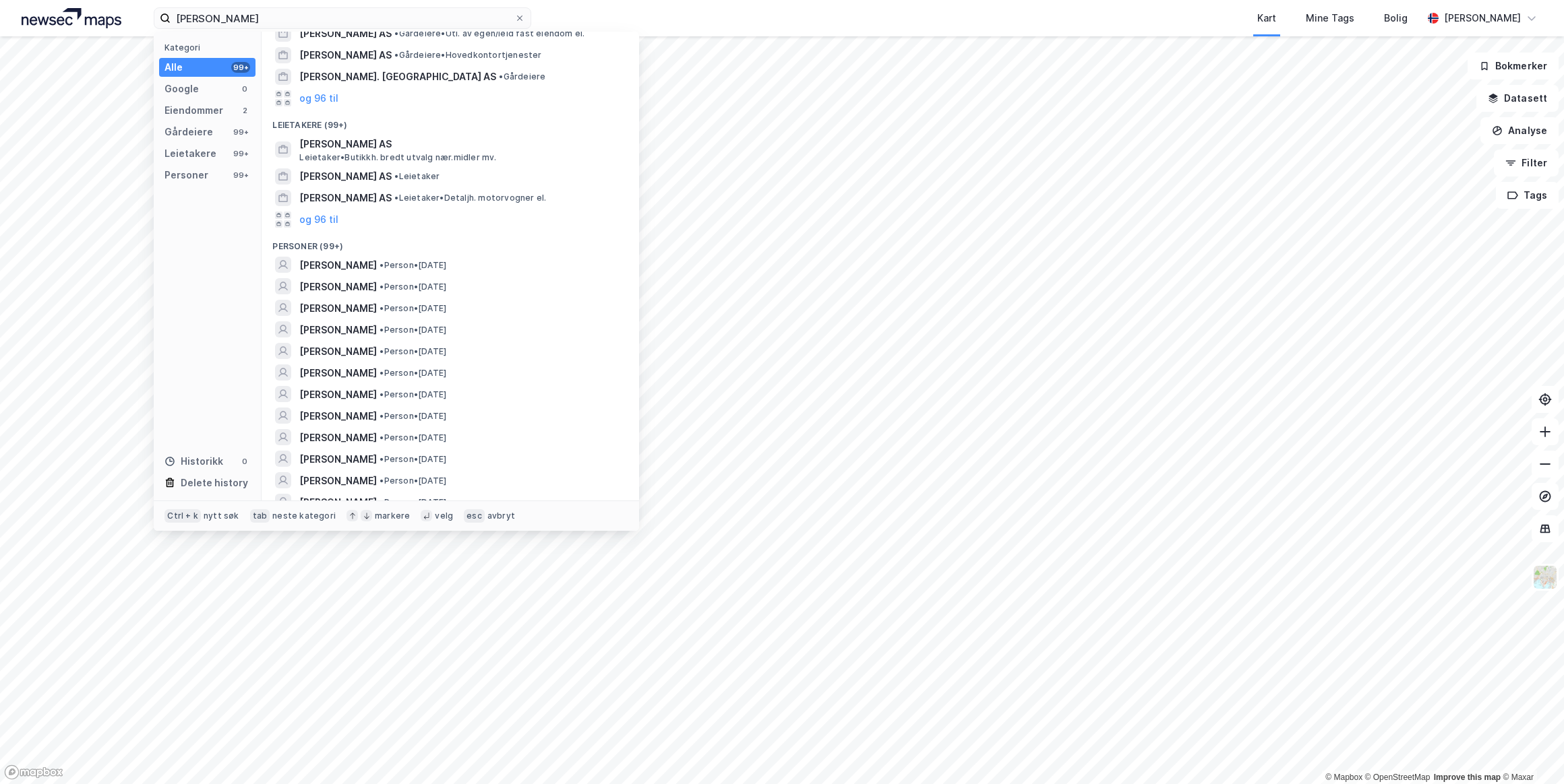
click at [357, 263] on span "[PERSON_NAME]" at bounding box center [338, 265] width 78 height 16
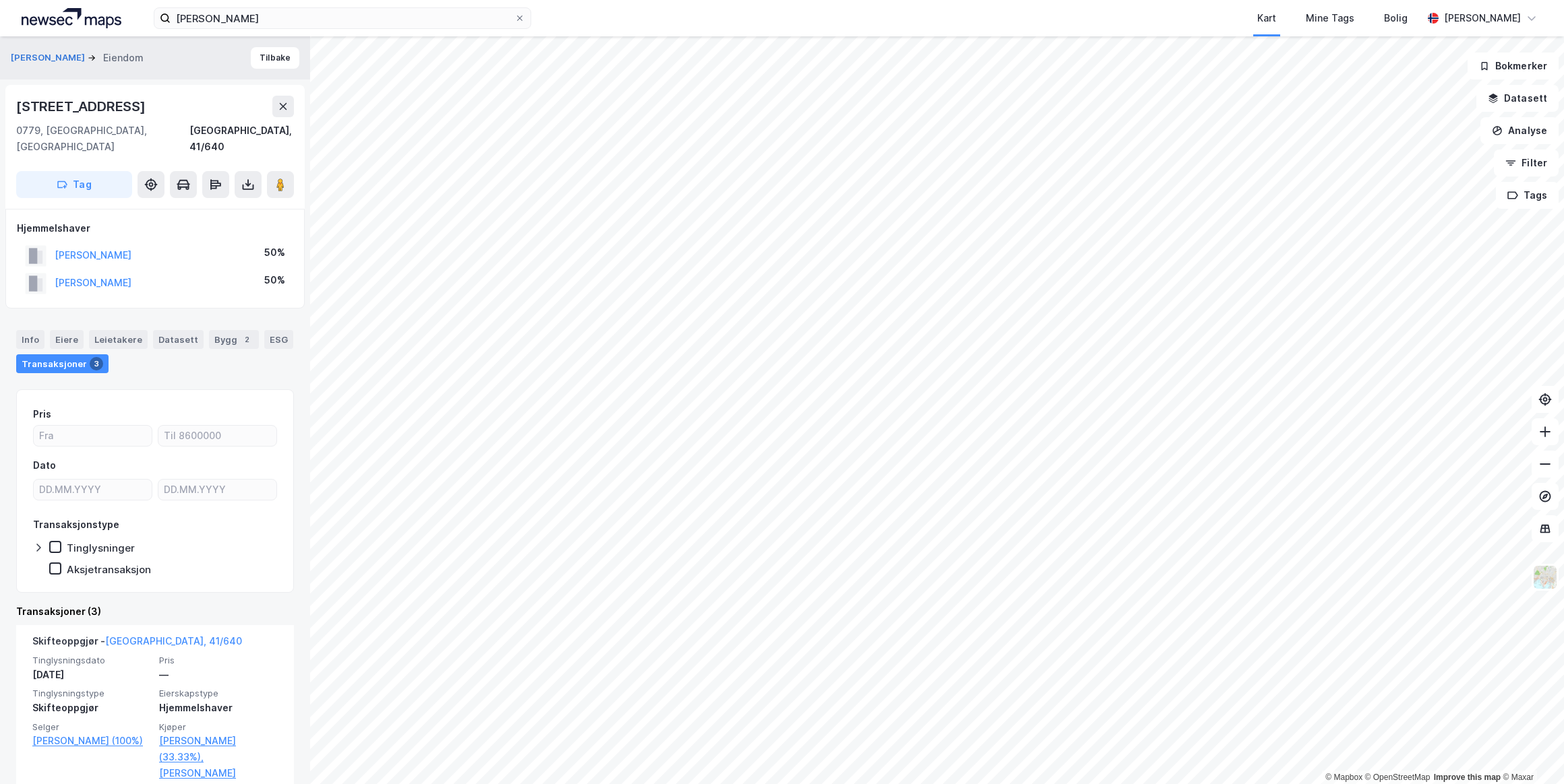
click at [281, 107] on icon at bounding box center [283, 106] width 11 height 11
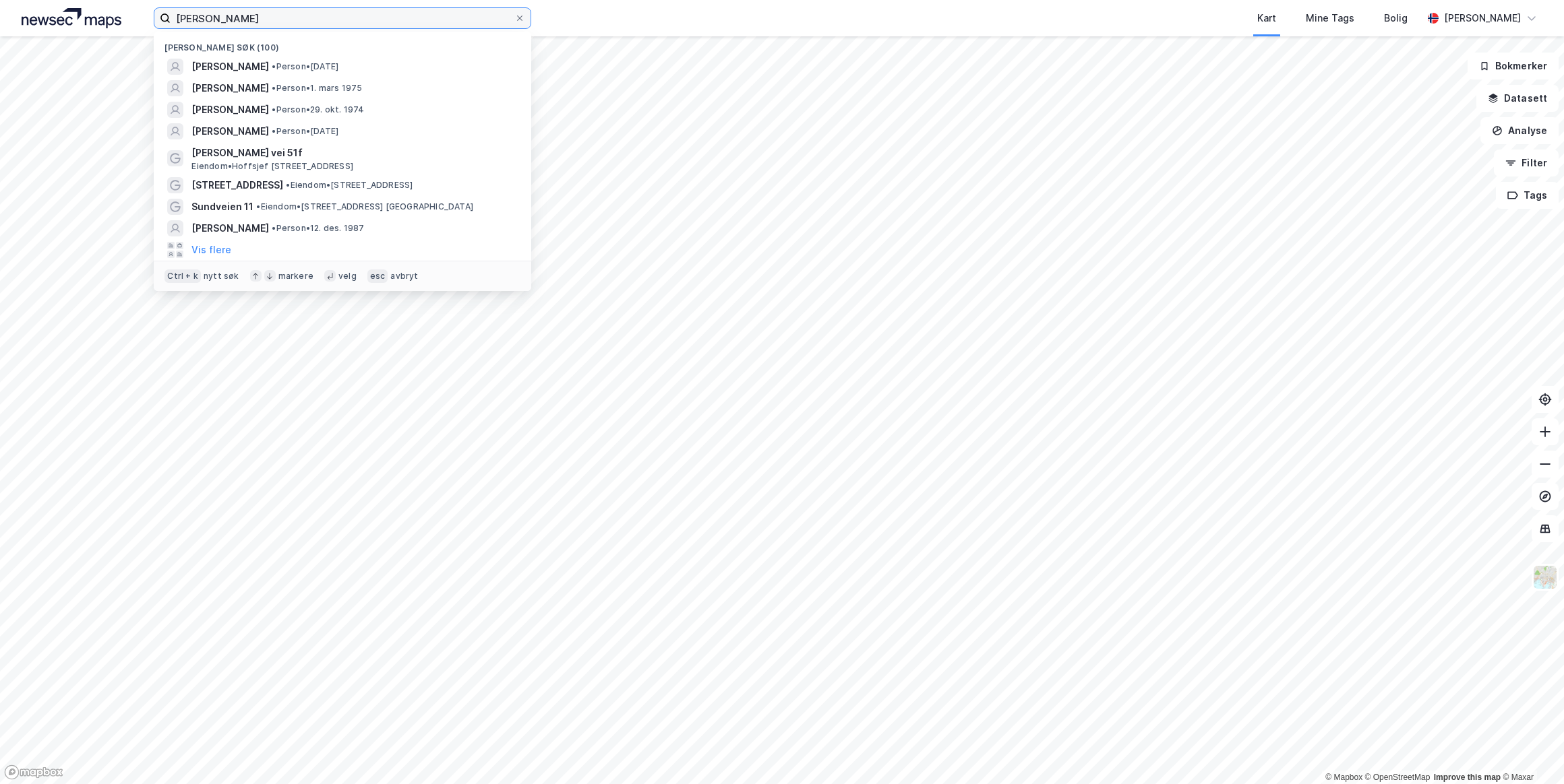
click at [268, 12] on input "[PERSON_NAME]" at bounding box center [343, 18] width 344 height 20
drag, startPoint x: 327, startPoint y: 19, endPoint x: 154, endPoint y: 19, distance: 173.0
click at [155, 19] on label "[PERSON_NAME]" at bounding box center [342, 19] width 377 height 22
paste input "[PERSON_NAME]"
type input "[PERSON_NAME]"
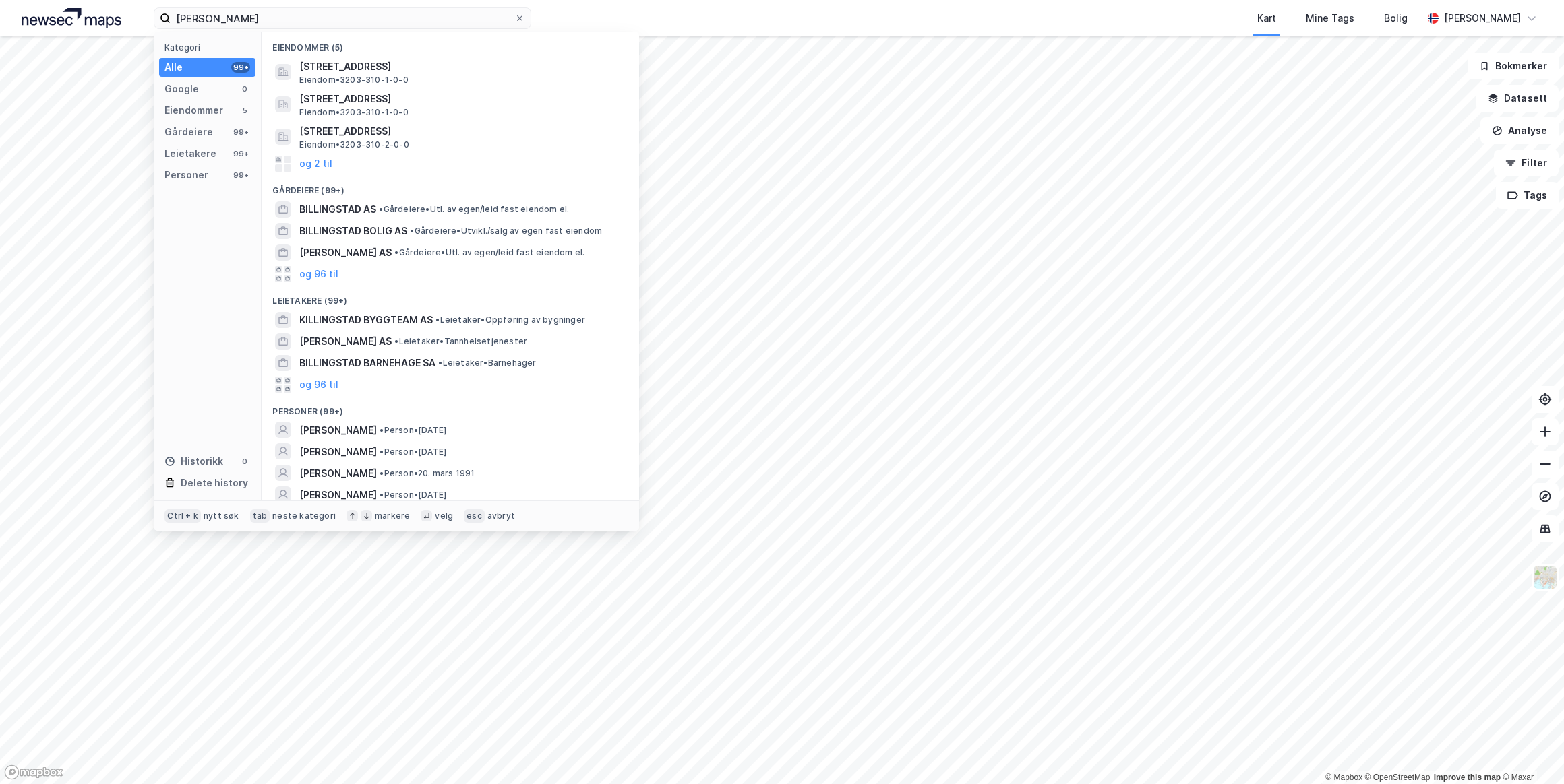
click at [366, 425] on span "[PERSON_NAME]" at bounding box center [338, 430] width 78 height 16
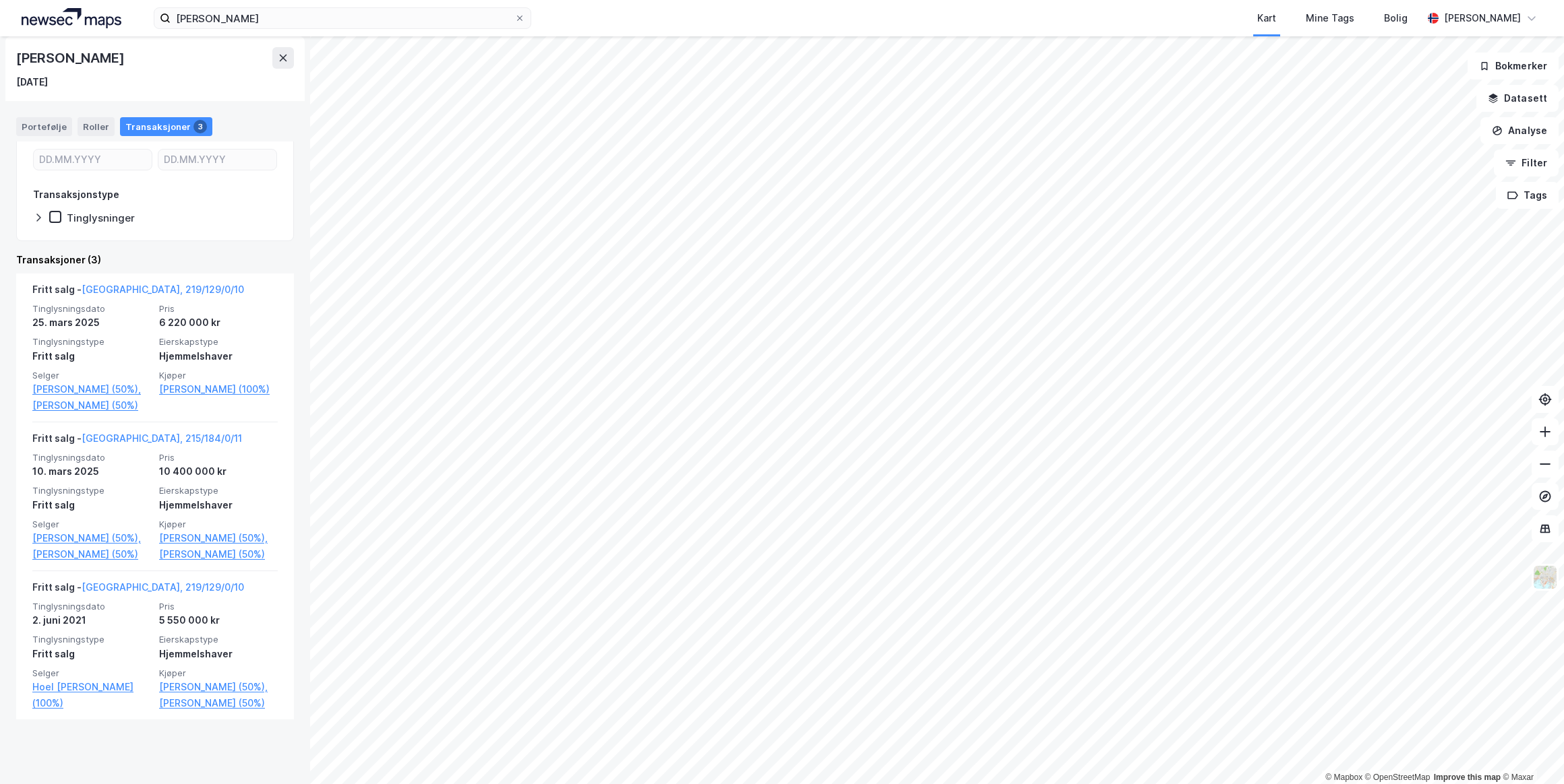
scroll to position [191, 0]
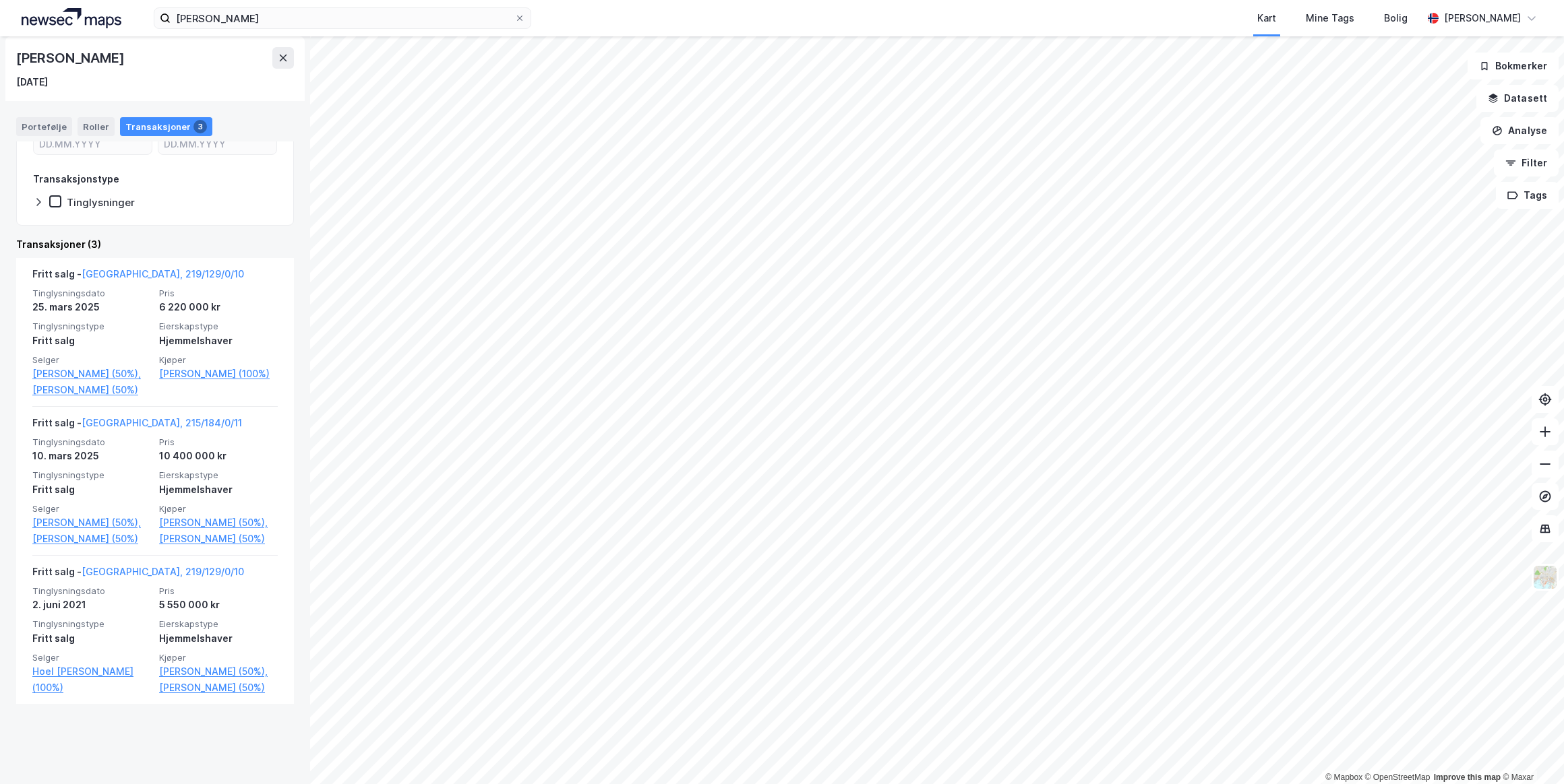
click at [215, 531] on link "[PERSON_NAME] (50%)," at bounding box center [218, 522] width 119 height 16
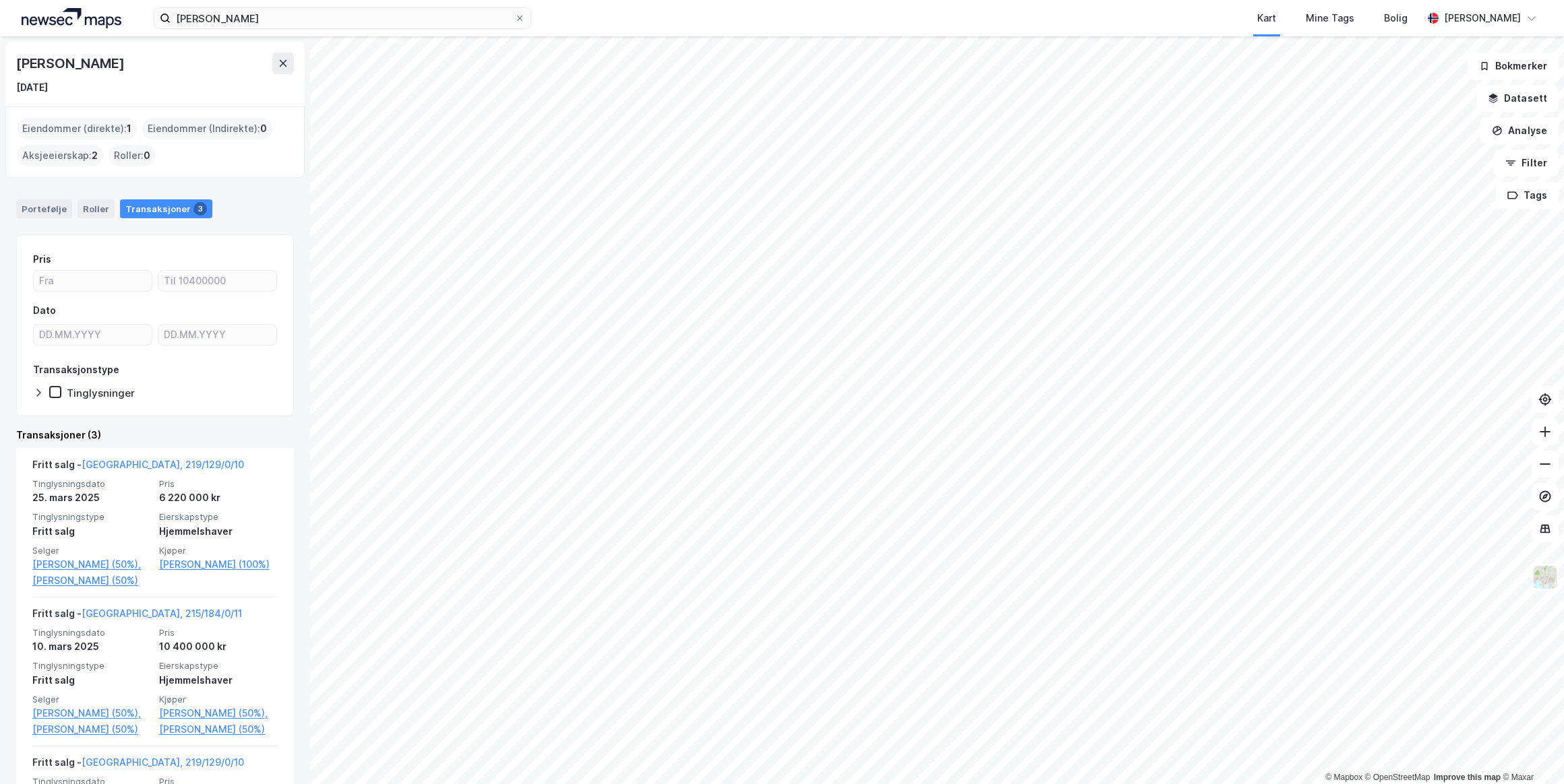
click at [281, 68] on icon at bounding box center [283, 64] width 11 height 11
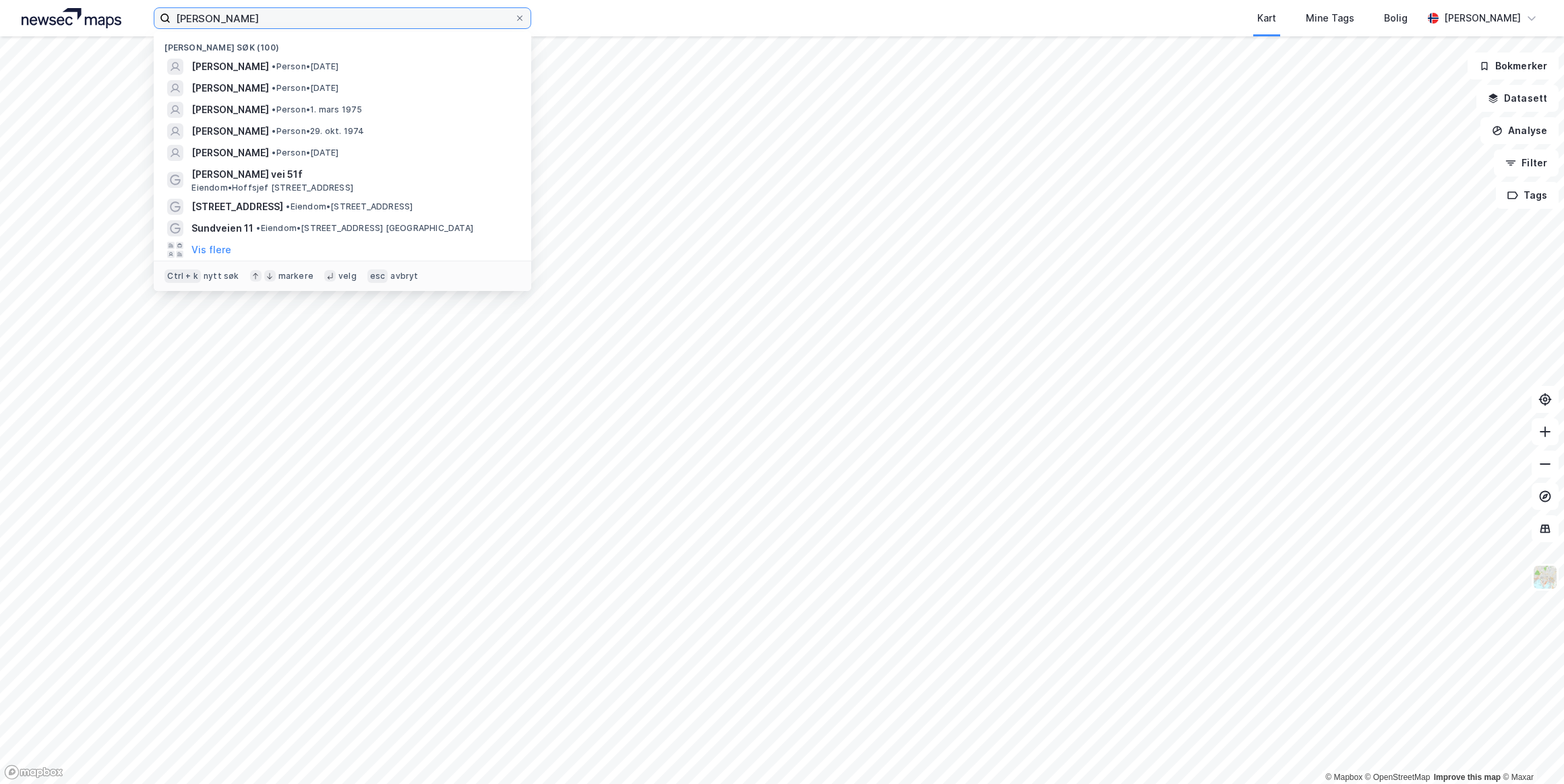
drag, startPoint x: 275, startPoint y: 18, endPoint x: 129, endPoint y: 15, distance: 146.0
click at [130, 16] on div "[PERSON_NAME] Nylige søk (100) [PERSON_NAME][GEOGRAPHIC_DATA] • Person • [DATE]…" at bounding box center [782, 18] width 1564 height 36
paste input "[PERSON_NAME]"
type input "[PERSON_NAME]"
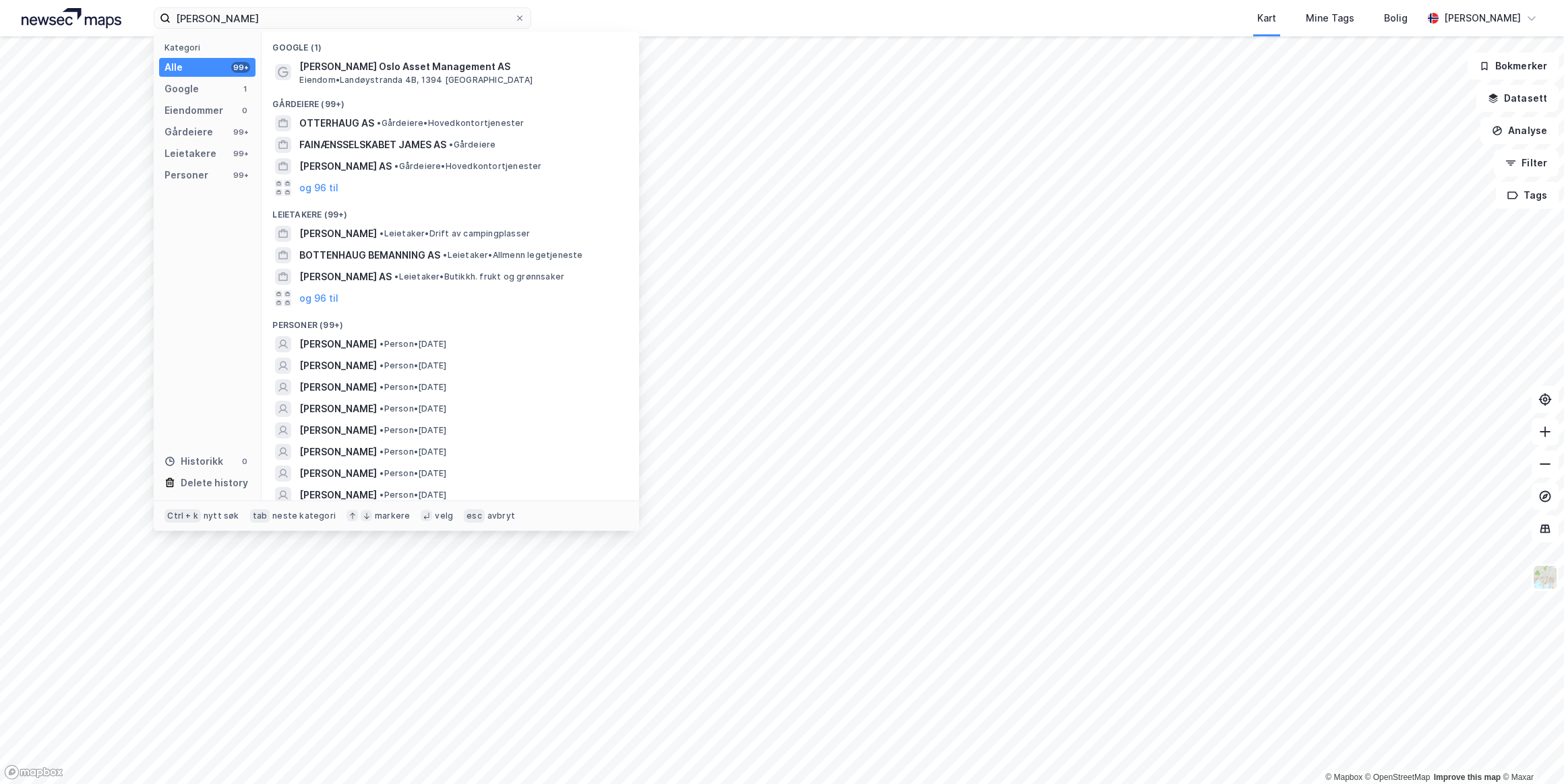
click at [360, 344] on span "[PERSON_NAME]" at bounding box center [338, 344] width 78 height 16
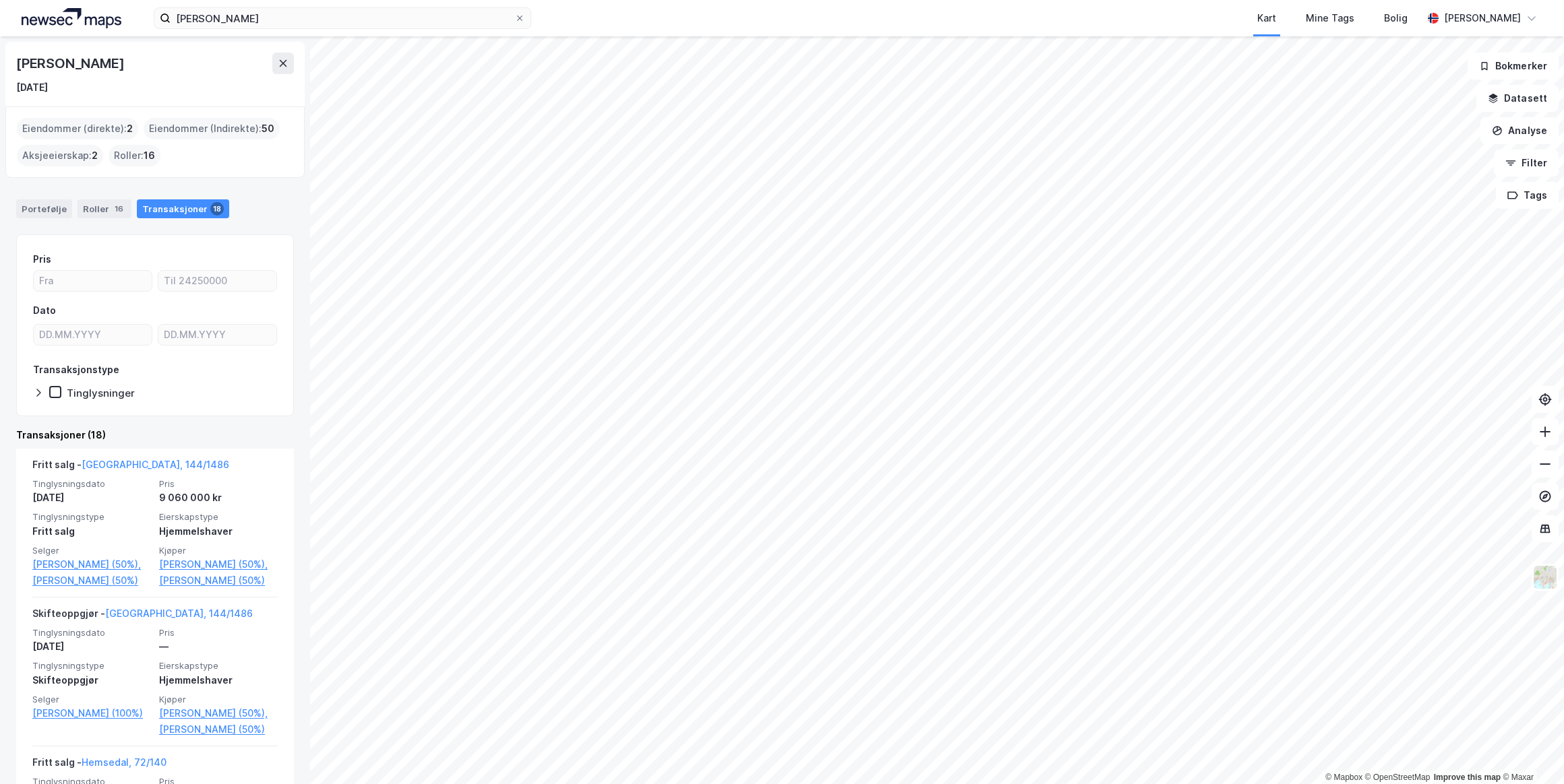
click at [182, 207] on div "Transaksjoner 18" at bounding box center [183, 208] width 92 height 19
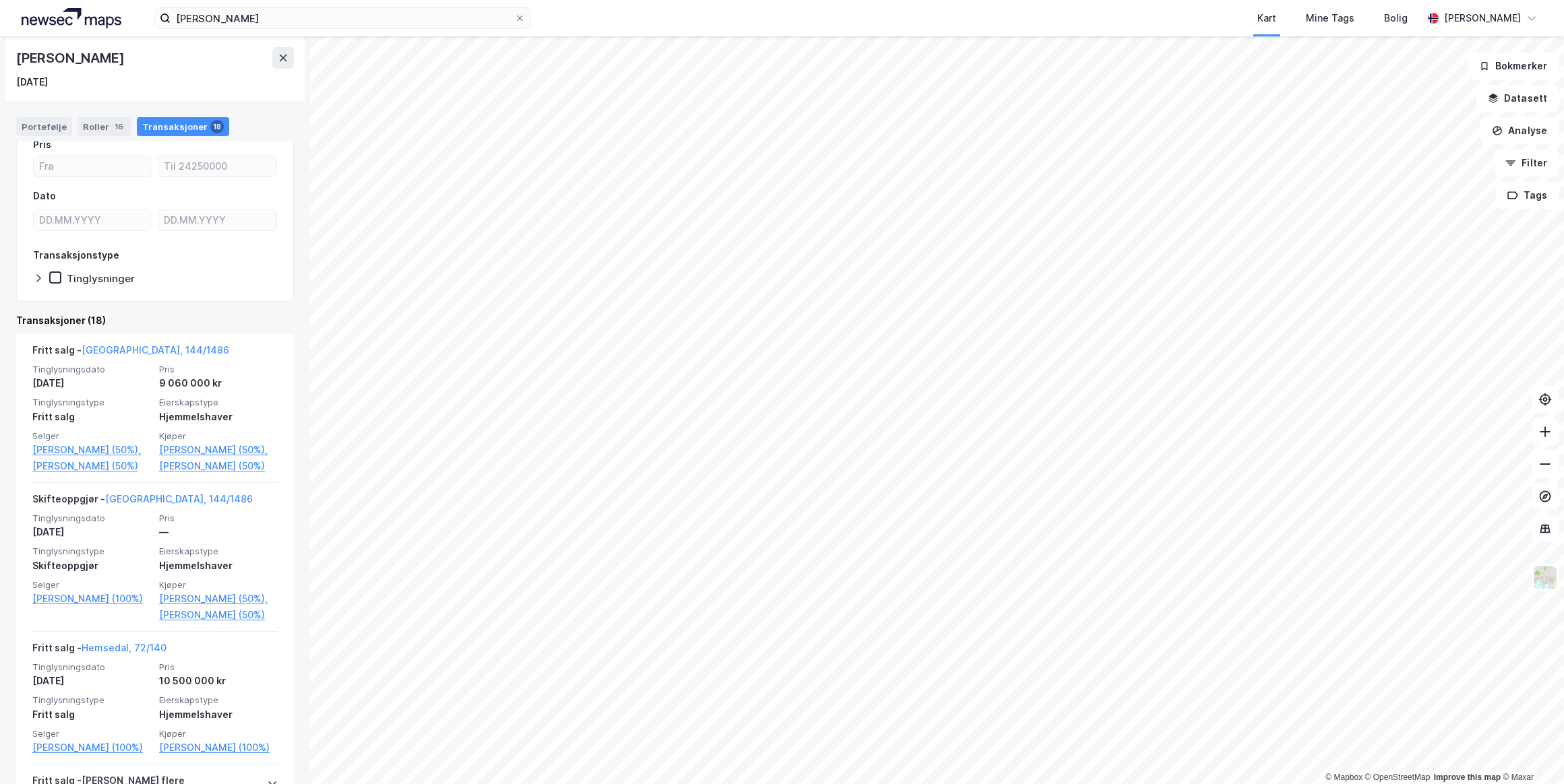
scroll to position [122, 0]
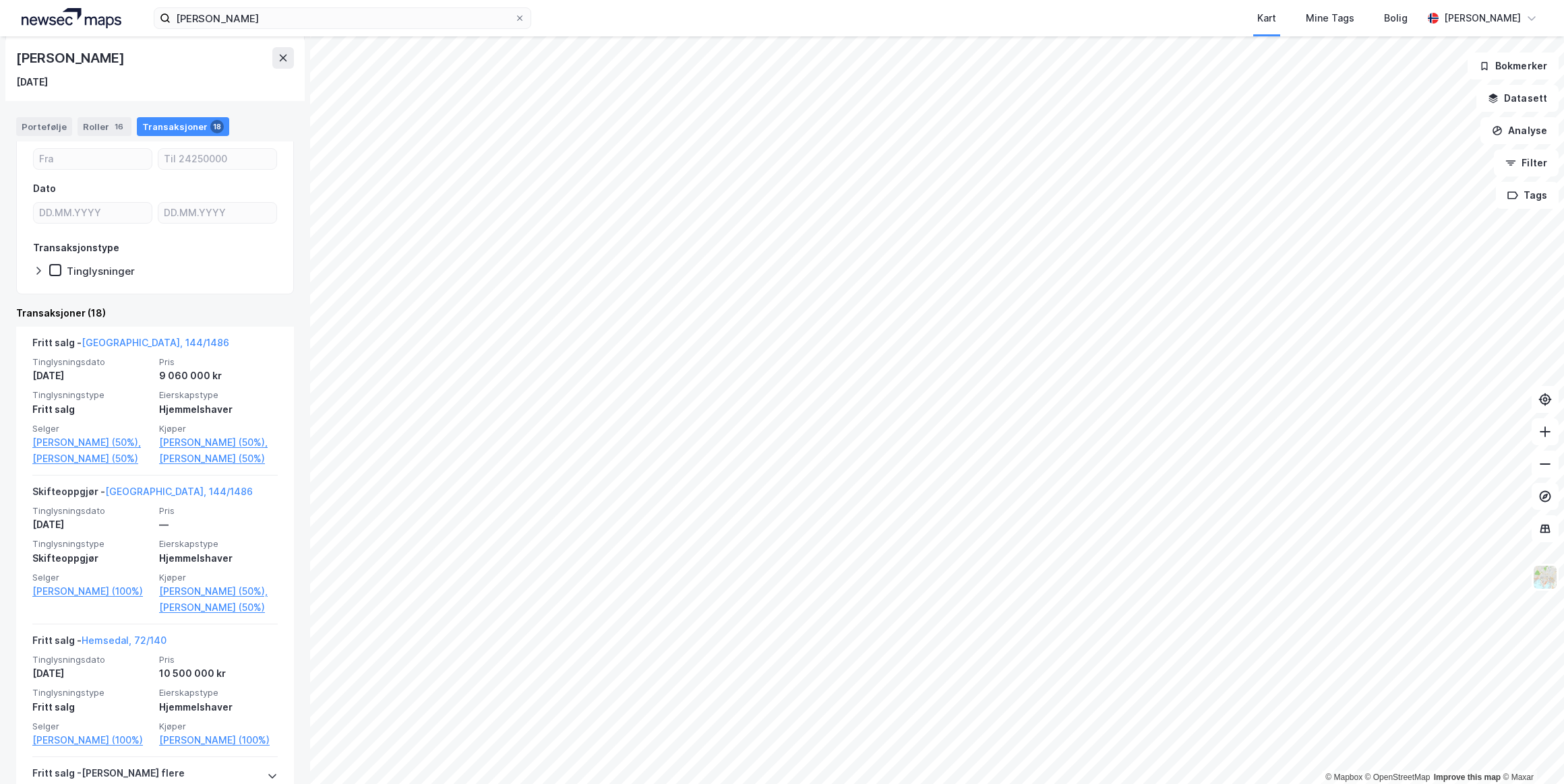
click at [117, 340] on link "[GEOGRAPHIC_DATA], 144/1486" at bounding box center [155, 342] width 147 height 12
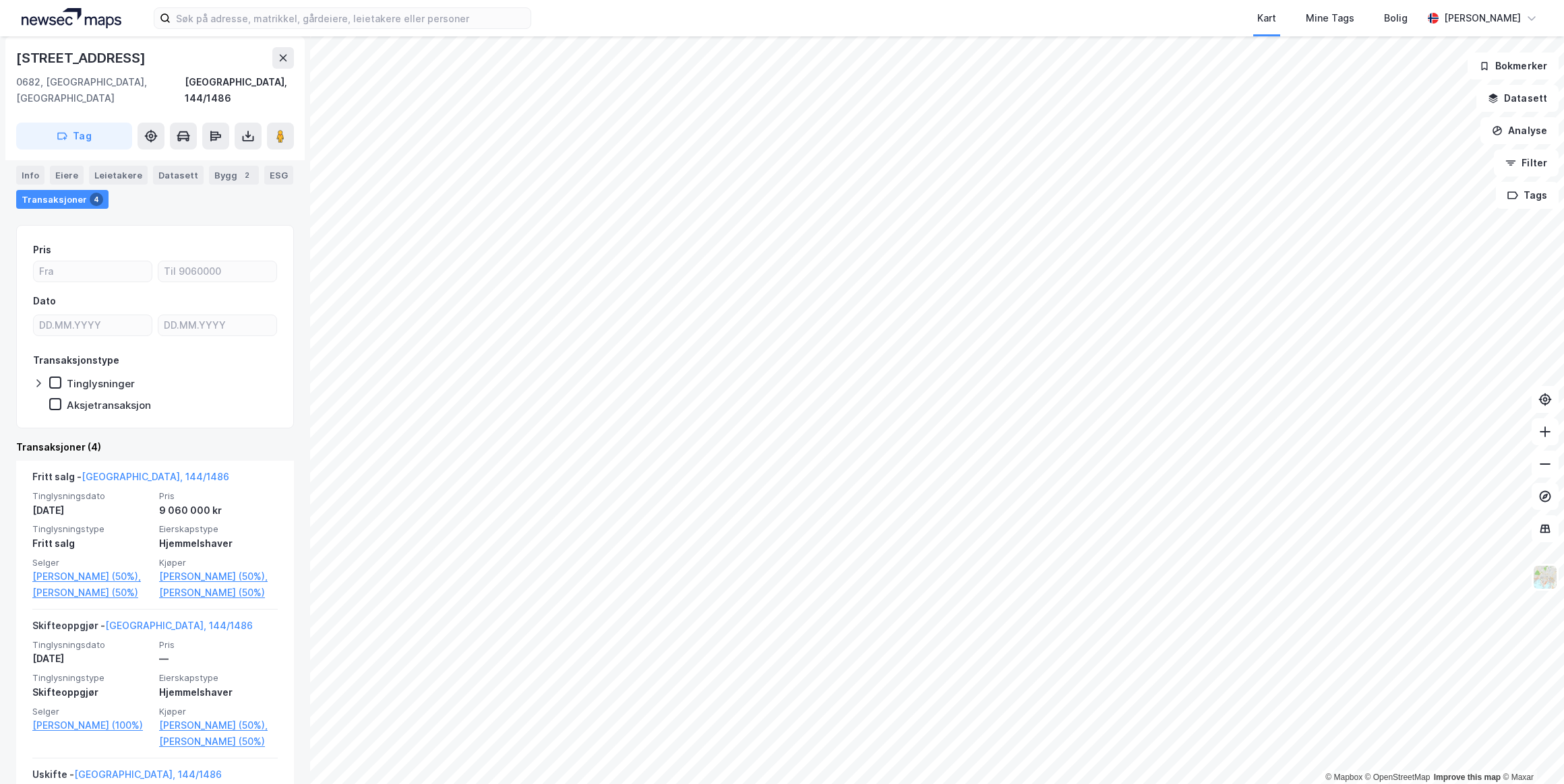
scroll to position [122, 0]
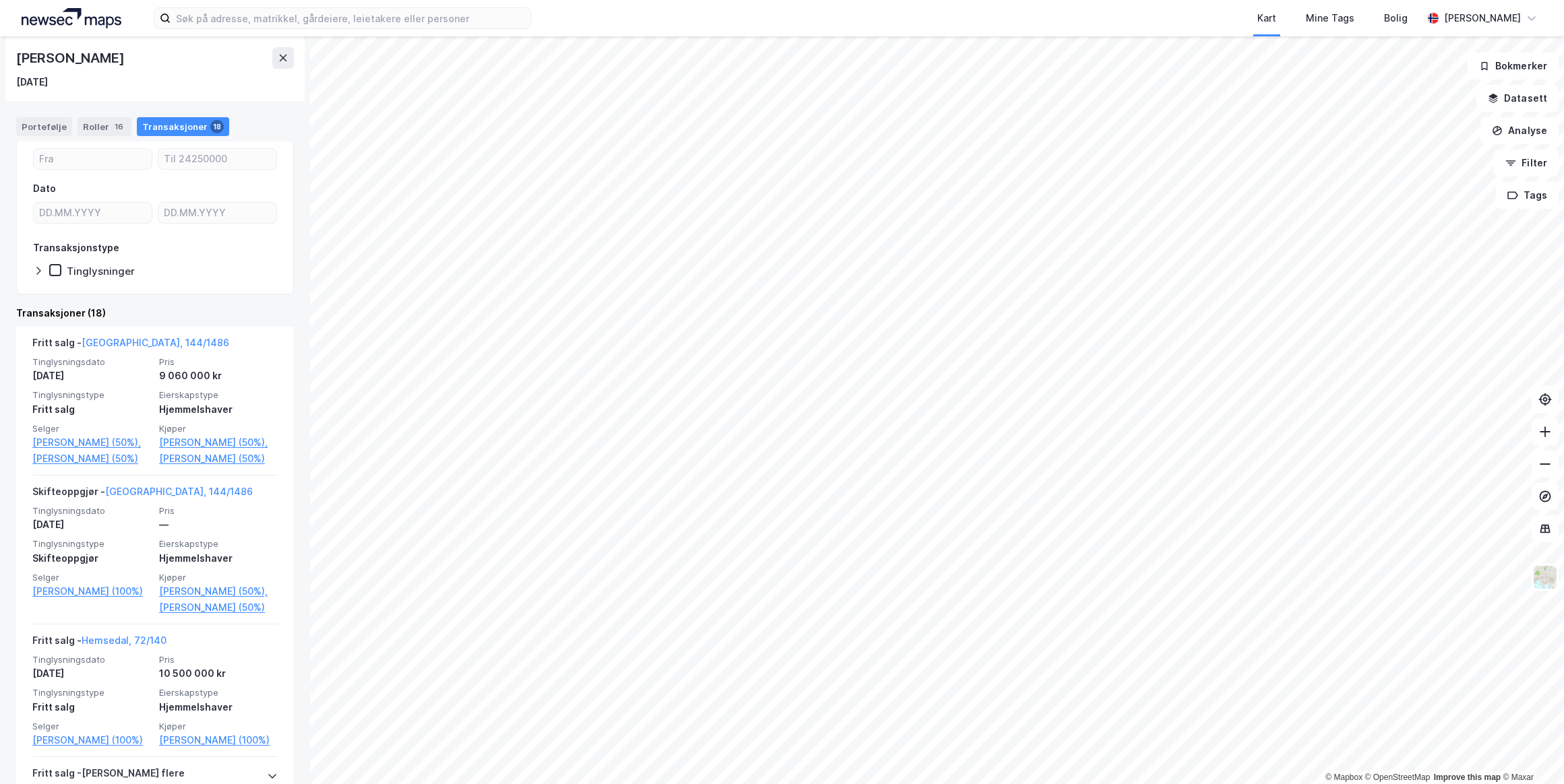
scroll to position [306, 0]
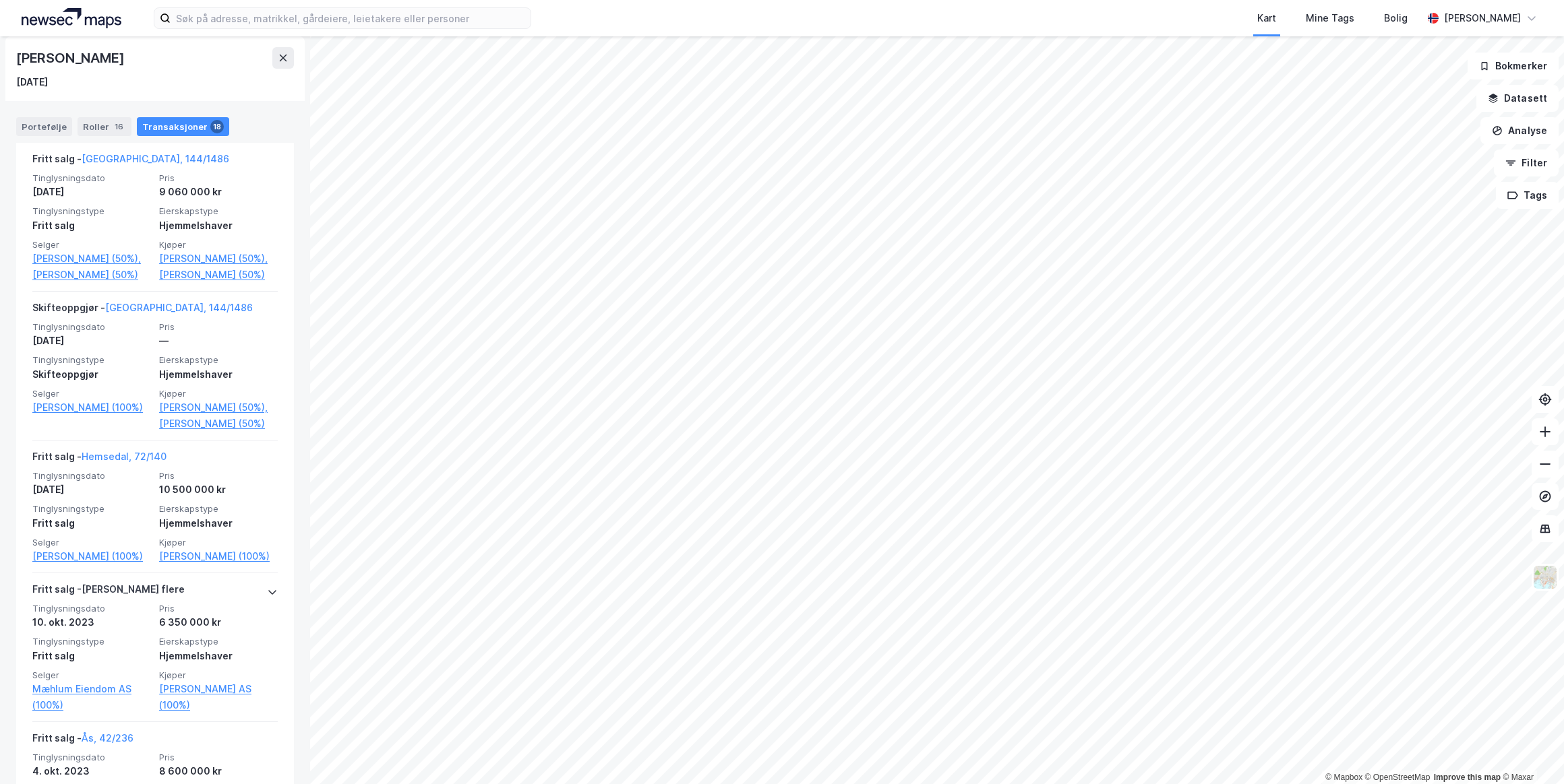
click at [68, 416] on link "[PERSON_NAME] (100%)" at bounding box center [91, 407] width 119 height 16
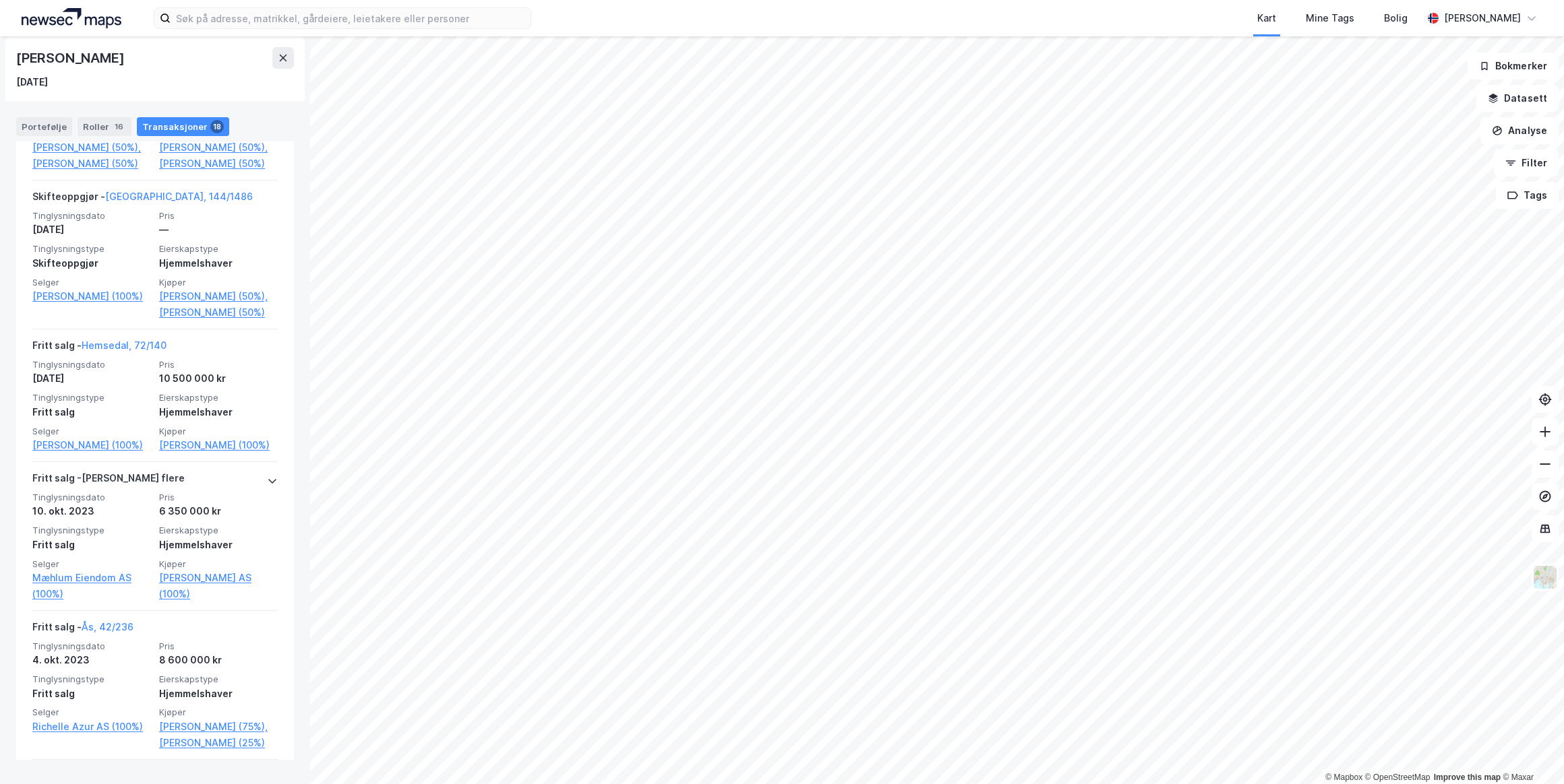
scroll to position [428, 0]
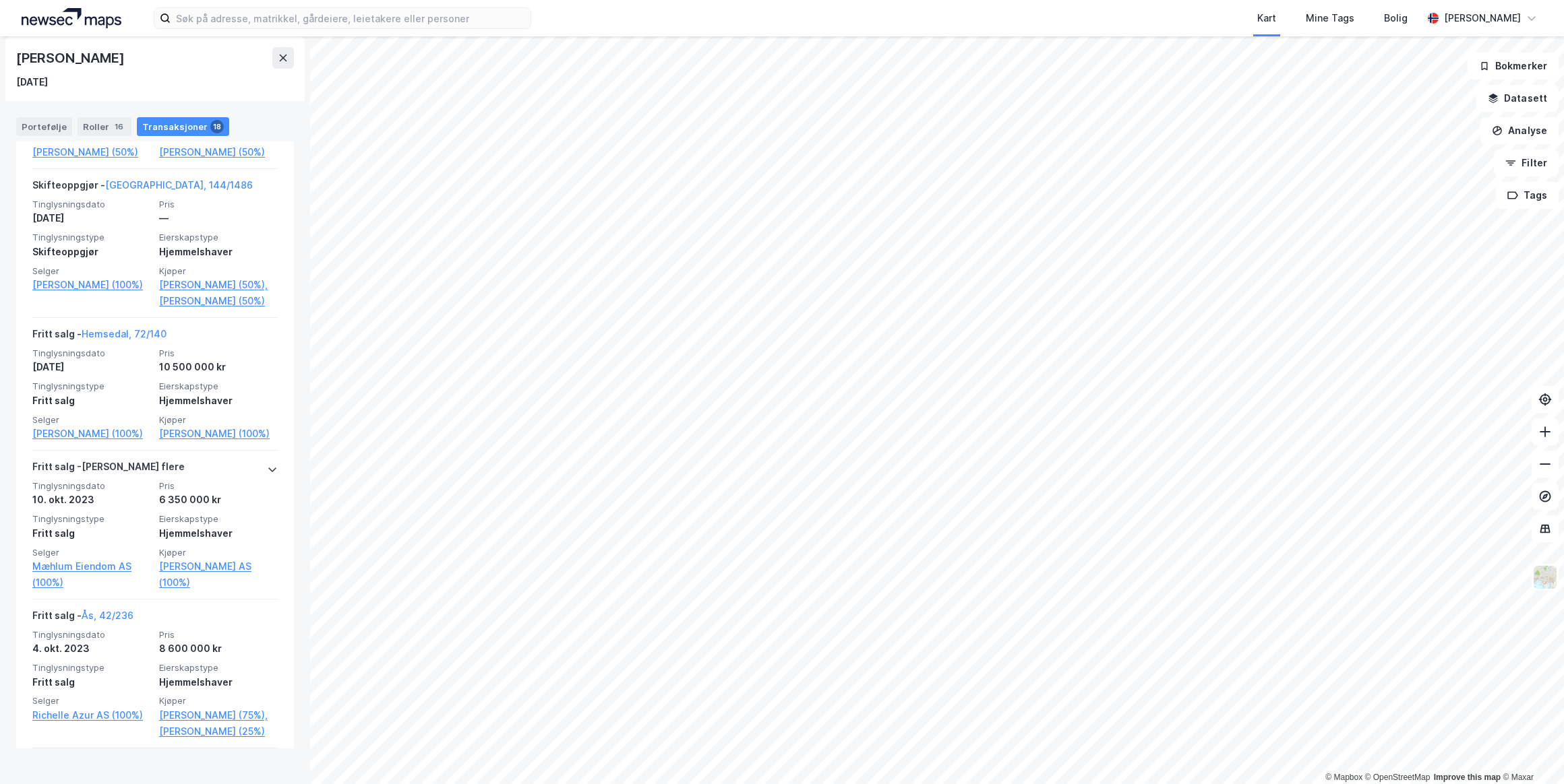
click at [118, 339] on link "Hemsedal, 72/140" at bounding box center [124, 334] width 85 height 12
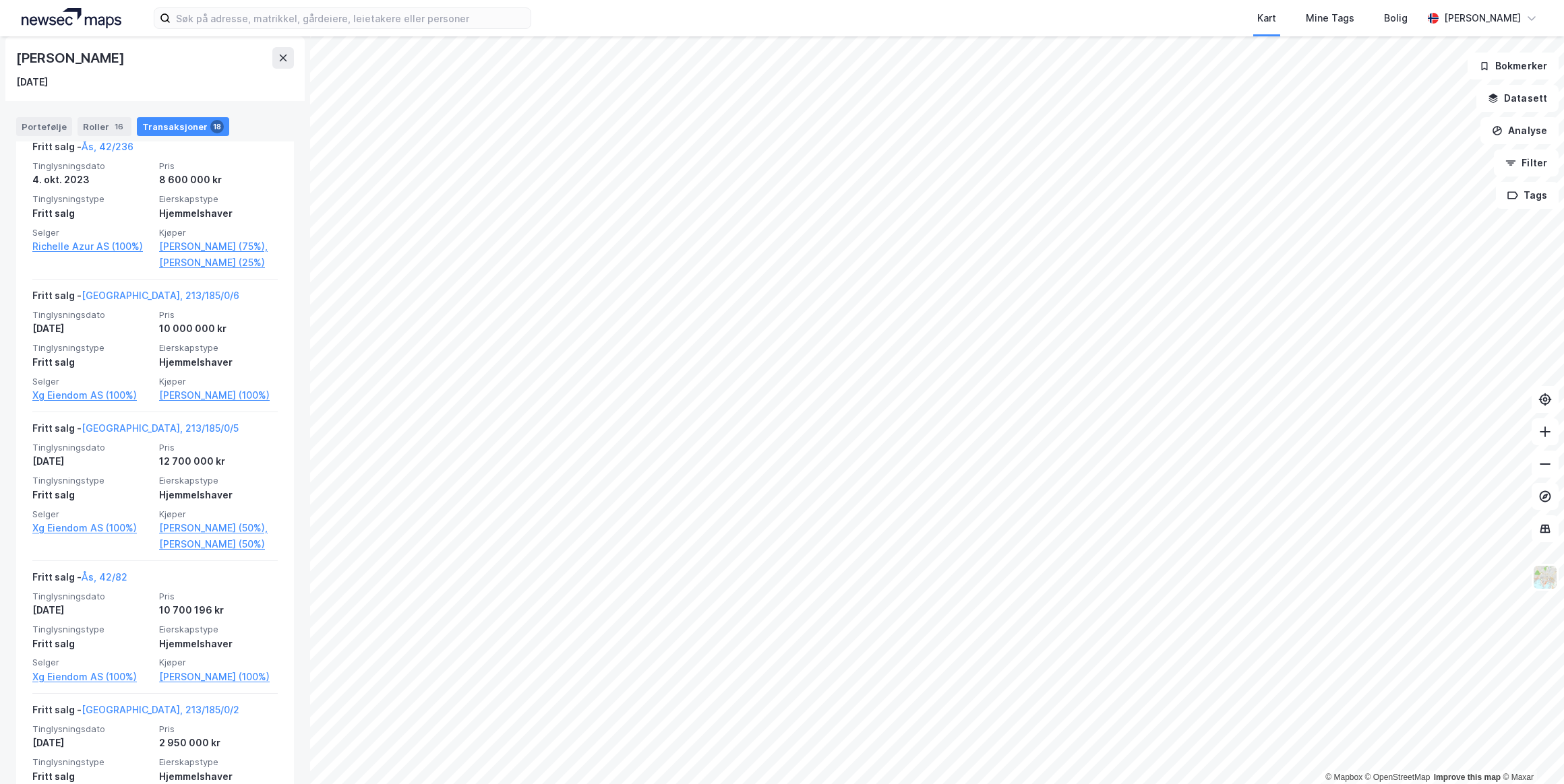
scroll to position [980, 0]
click at [123, 300] on link "Oslo, 213/185/0/6" at bounding box center [160, 294] width 158 height 12
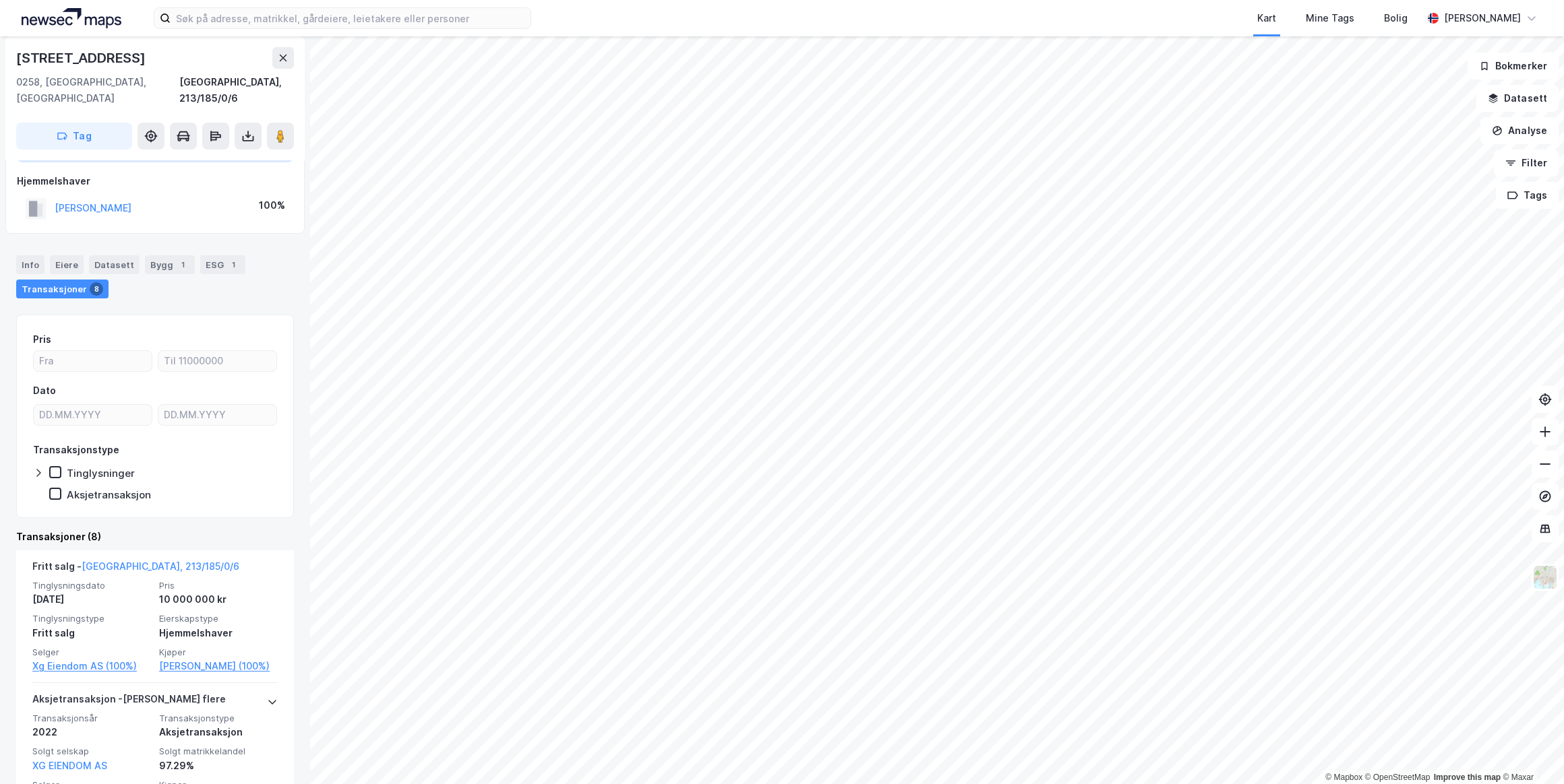
scroll to position [245, 0]
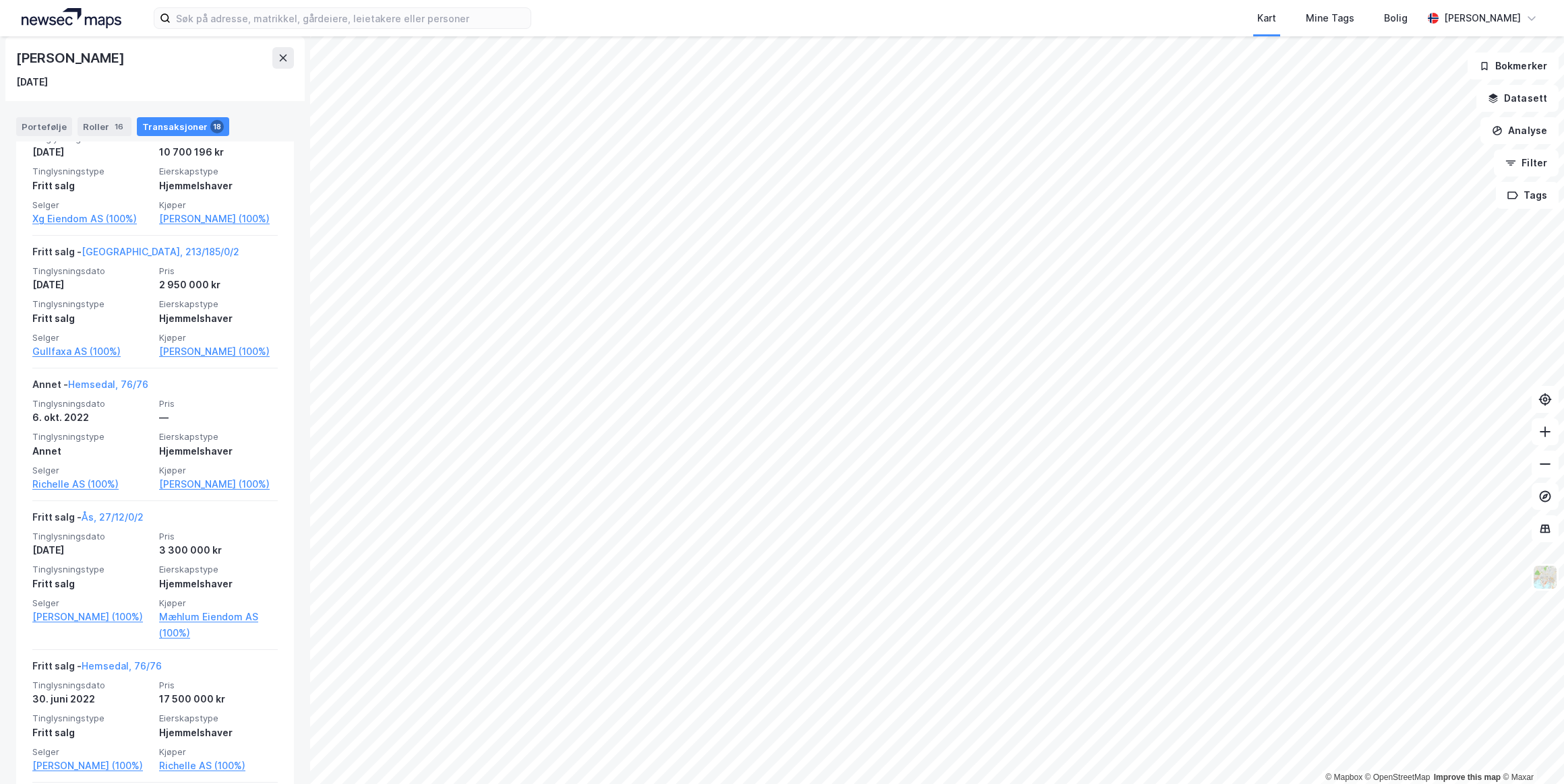
scroll to position [1470, 0]
click at [120, 390] on link "Hemsedal, 76/76" at bounding box center [108, 383] width 80 height 12
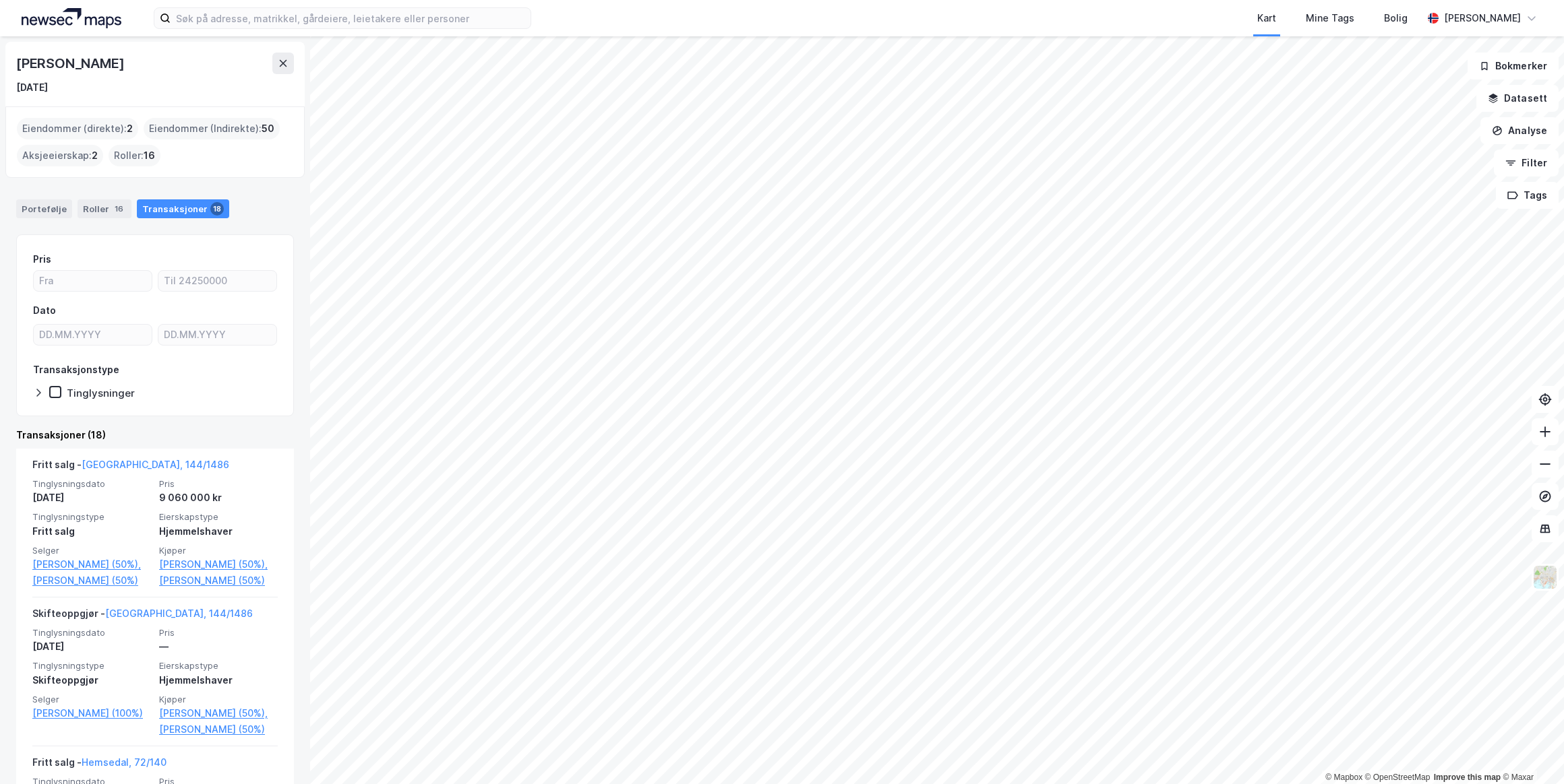
drag, startPoint x: 169, startPoint y: 64, endPoint x: 13, endPoint y: 67, distance: 156.0
click at [13, 67] on div "Harald James Otterhaug 25. jan. 1973" at bounding box center [155, 74] width 299 height 64
drag, startPoint x: 13, startPoint y: 67, endPoint x: 205, endPoint y: 80, distance: 192.4
click at [205, 80] on div "[DATE]" at bounding box center [155, 88] width 277 height 16
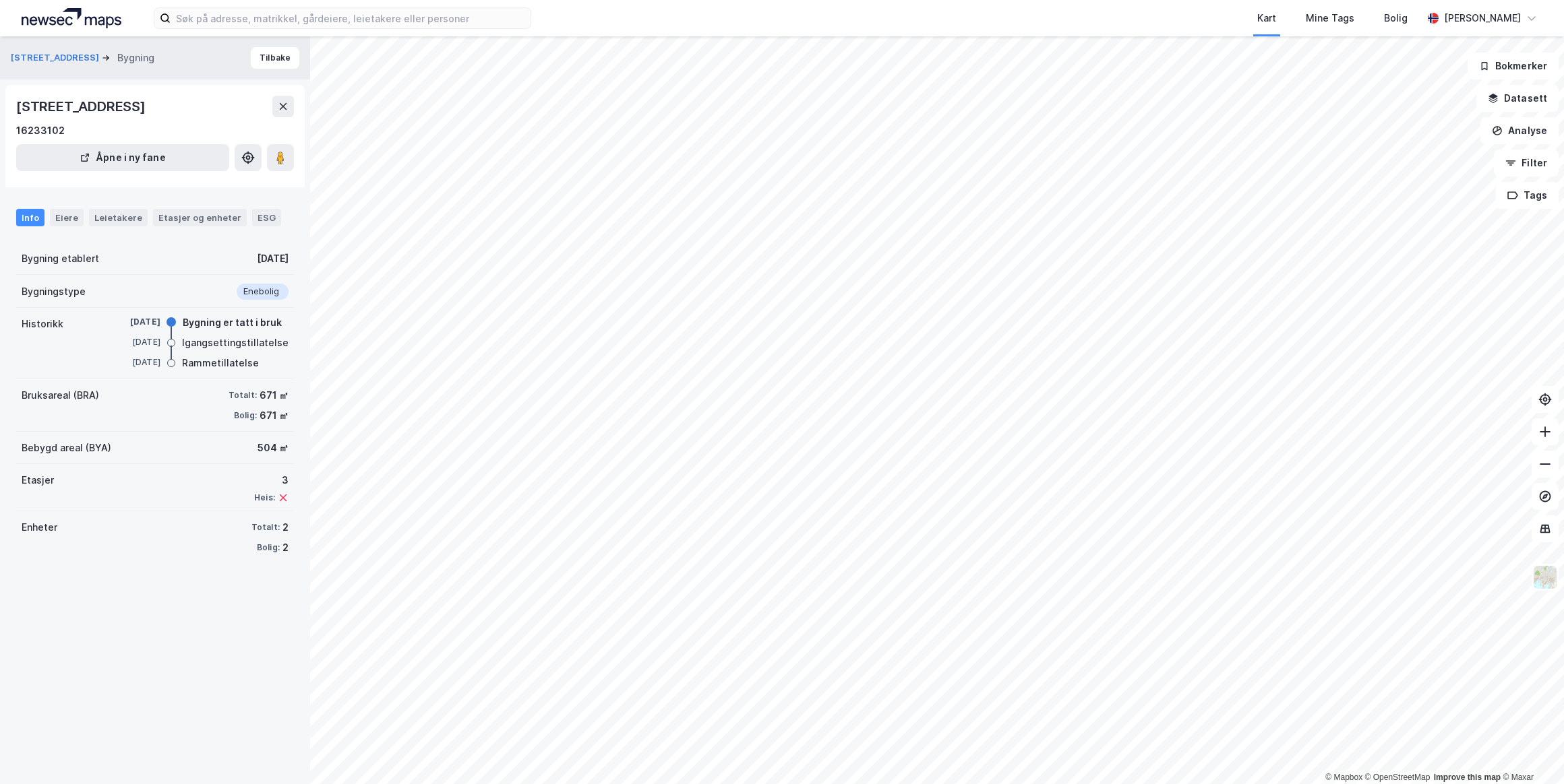
click at [104, 220] on div "Leietakere" at bounding box center [119, 218] width 59 height 18
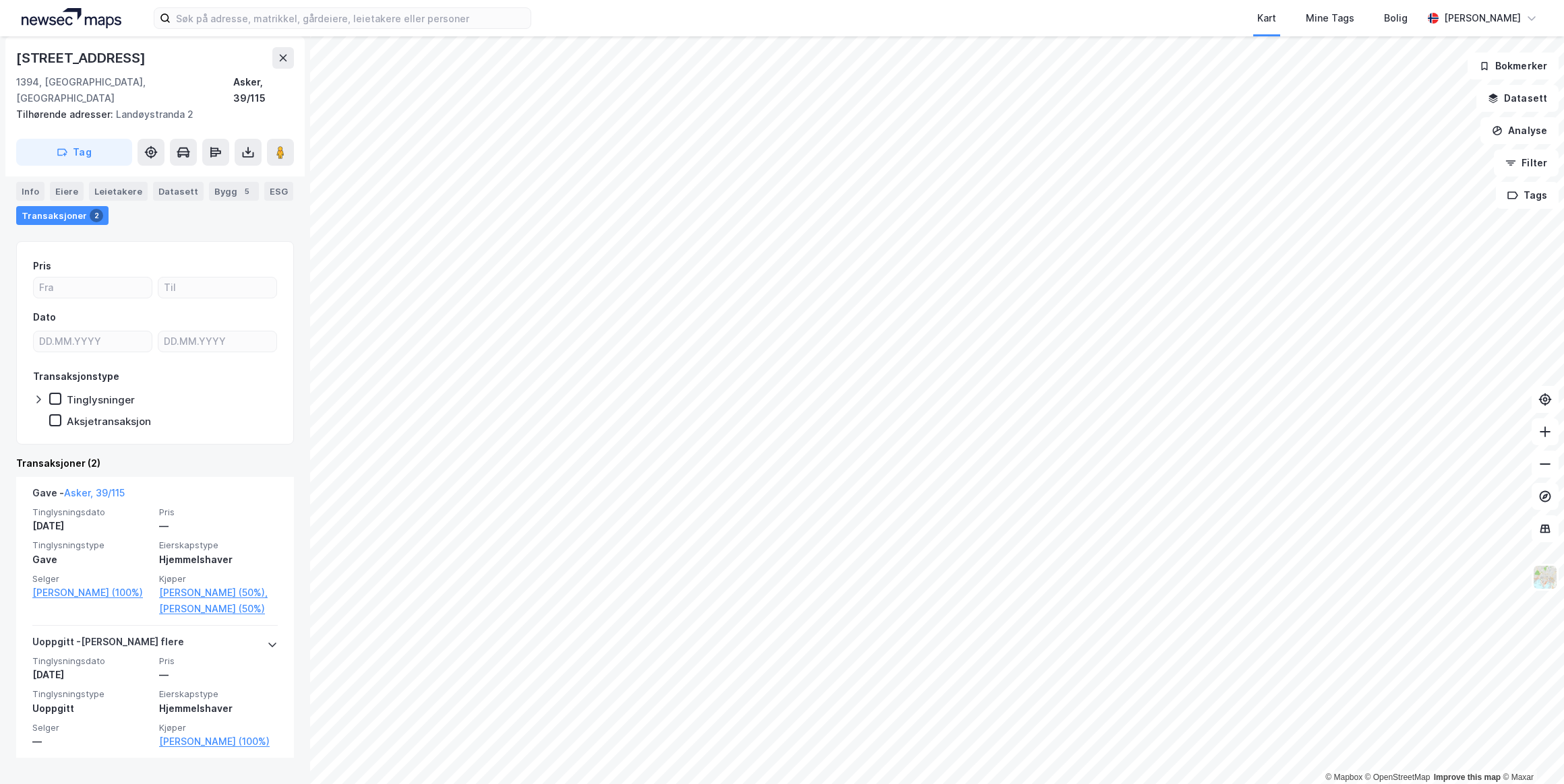
scroll to position [143, 0]
